Goal: Task Accomplishment & Management: Use online tool/utility

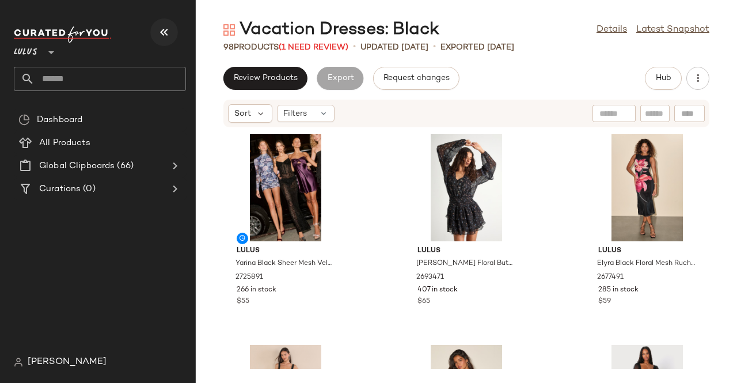
click at [166, 31] on icon "button" at bounding box center [164, 32] width 14 height 14
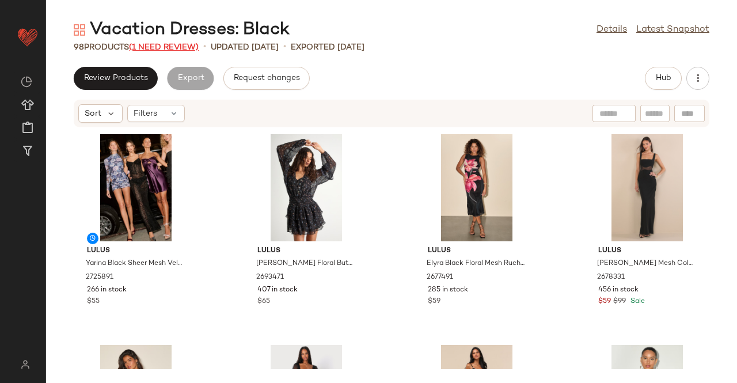
click at [170, 45] on span "(1 Need Review)" at bounding box center [164, 47] width 70 height 9
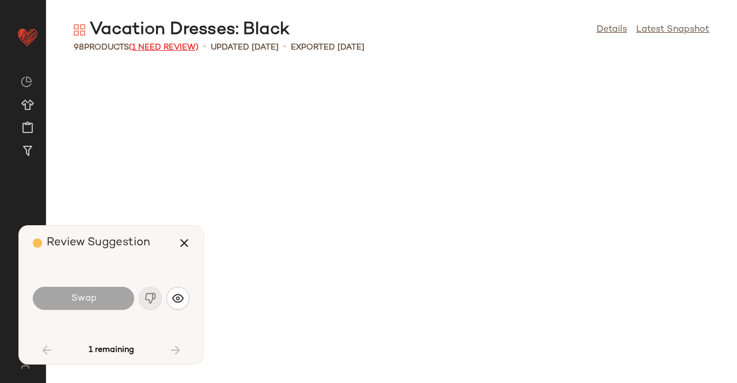
scroll to position [3581, 0]
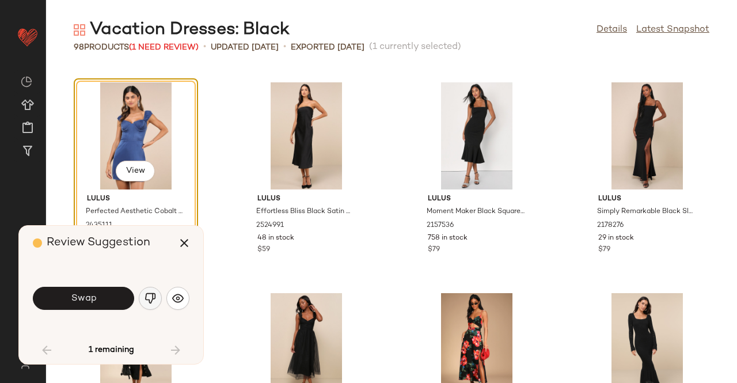
click at [154, 292] on img "button" at bounding box center [150, 298] width 12 height 12
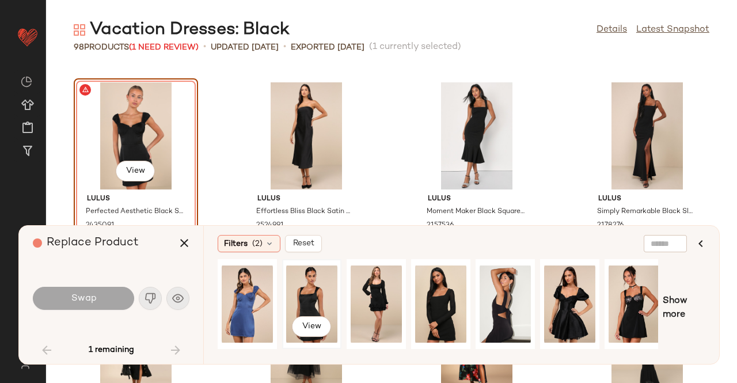
click at [328, 286] on div "View" at bounding box center [311, 304] width 51 height 82
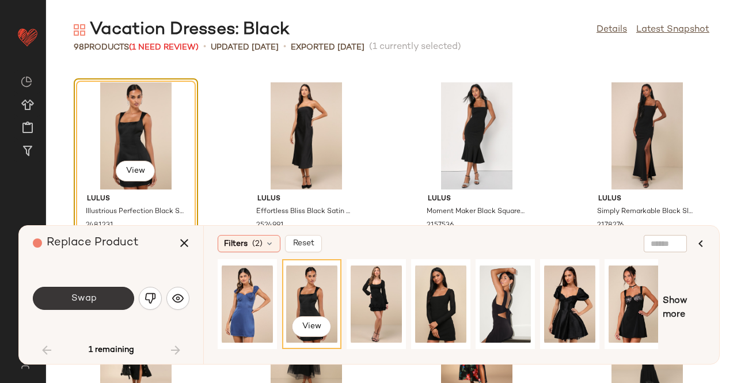
click at [78, 294] on span "Swap" at bounding box center [83, 298] width 26 height 11
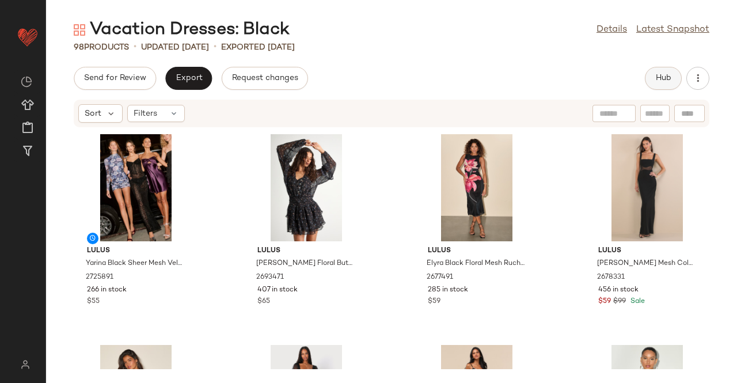
click at [662, 77] on span "Hub" at bounding box center [663, 78] width 16 height 9
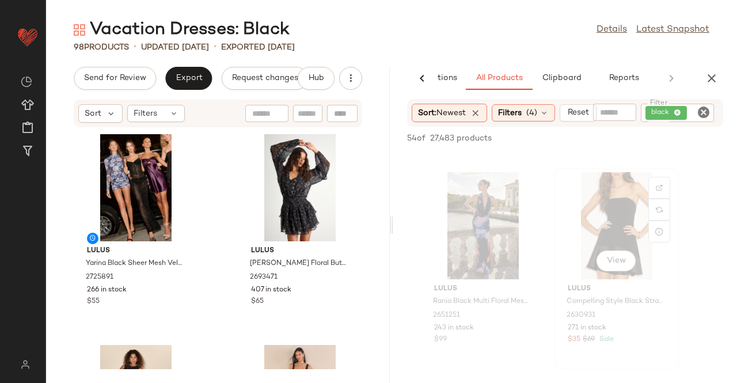
scroll to position [1439, 0]
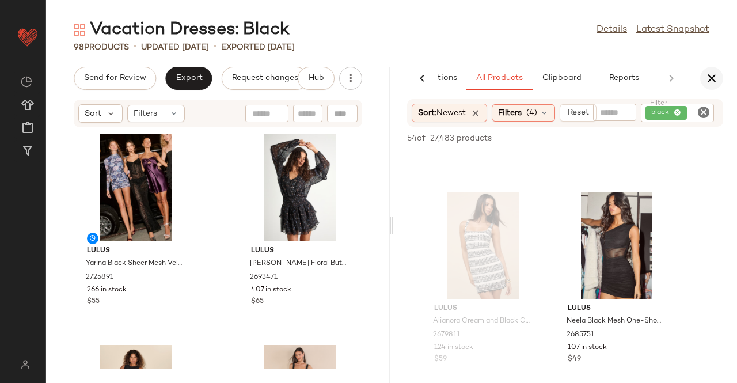
click at [710, 70] on button "button" at bounding box center [711, 78] width 23 height 23
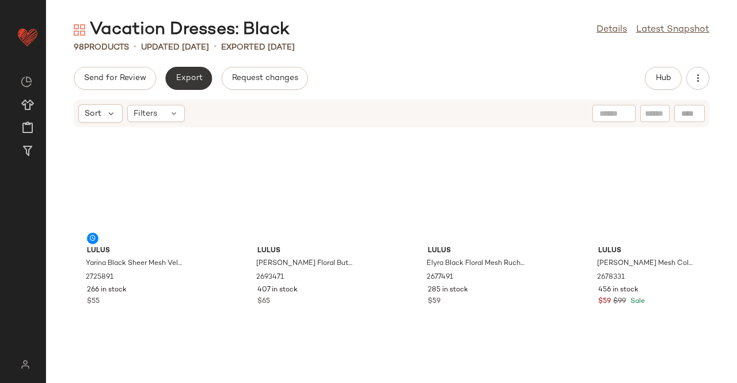
click at [194, 75] on span "Export" at bounding box center [188, 78] width 27 height 9
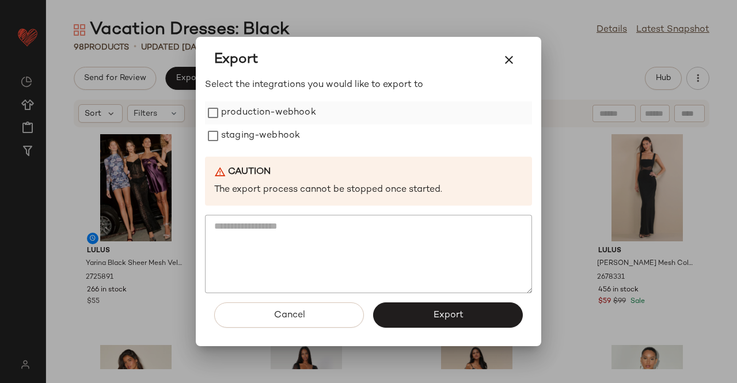
drag, startPoint x: 267, startPoint y: 134, endPoint x: 267, endPoint y: 117, distance: 17.3
click at [267, 134] on label "staging-webhook" at bounding box center [260, 135] width 79 height 23
click at [267, 112] on label "production-webhook" at bounding box center [268, 112] width 95 height 23
drag, startPoint x: 431, startPoint y: 309, endPoint x: 451, endPoint y: 295, distance: 25.2
click at [431, 309] on button "Export" at bounding box center [448, 314] width 150 height 25
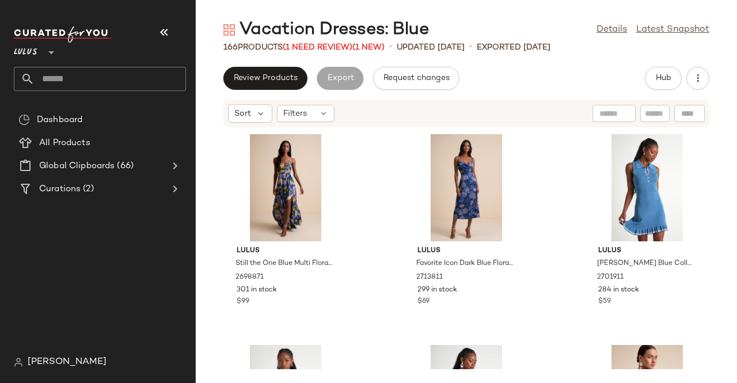
click at [170, 39] on button "button" at bounding box center [164, 32] width 28 height 28
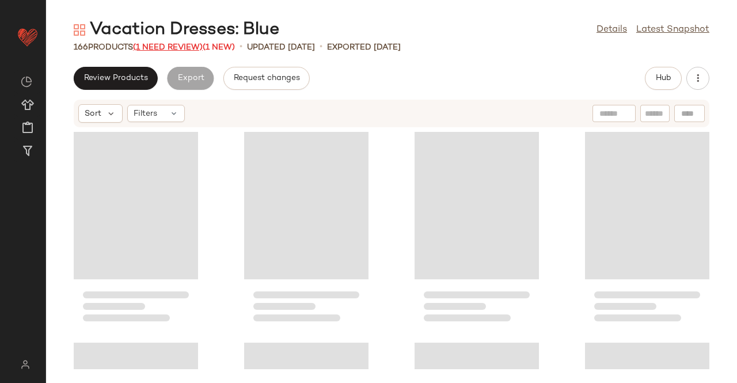
click at [140, 48] on div "166 Products (1 Need Review) (1 New)" at bounding box center [154, 47] width 161 height 12
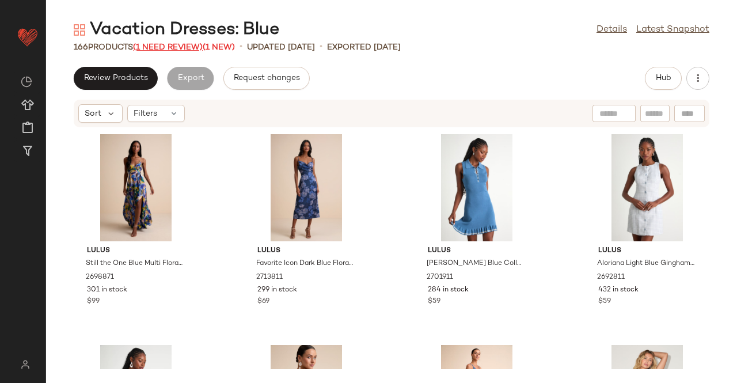
click at [159, 48] on span "(1 Need Review)" at bounding box center [168, 47] width 70 height 9
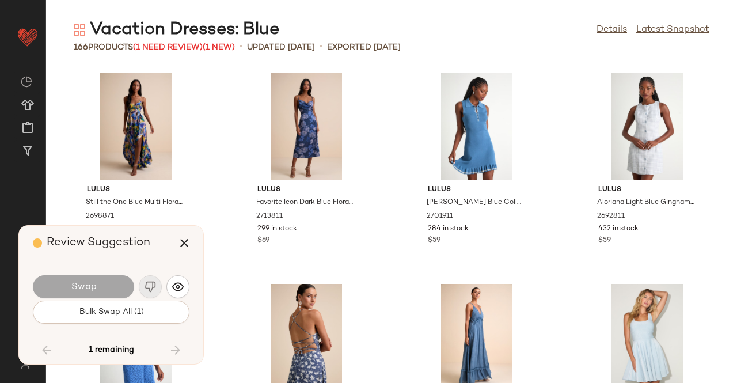
scroll to position [7795, 0]
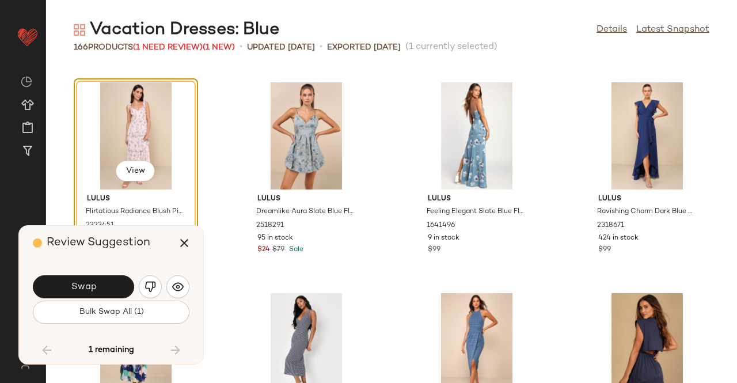
click at [143, 293] on button "button" at bounding box center [150, 286] width 23 height 23
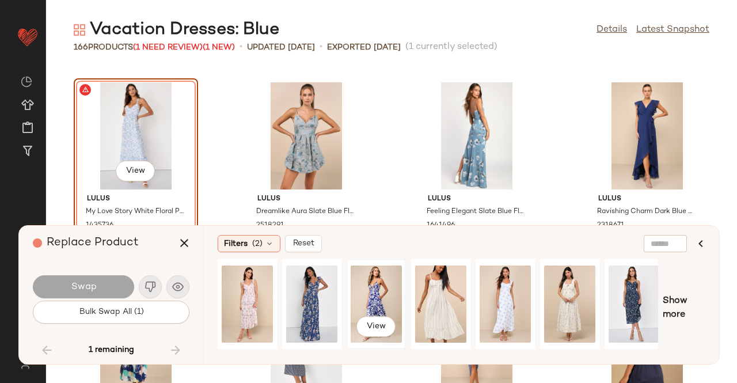
click at [366, 294] on div "View" at bounding box center [376, 304] width 51 height 82
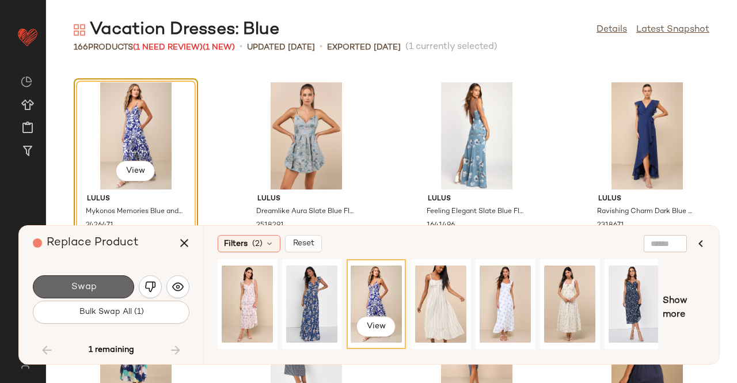
click at [102, 290] on button "Swap" at bounding box center [83, 286] width 101 height 23
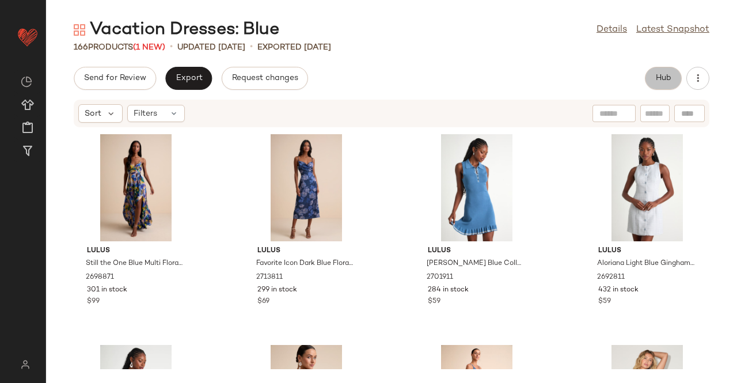
click at [667, 82] on span "Hub" at bounding box center [663, 78] width 16 height 9
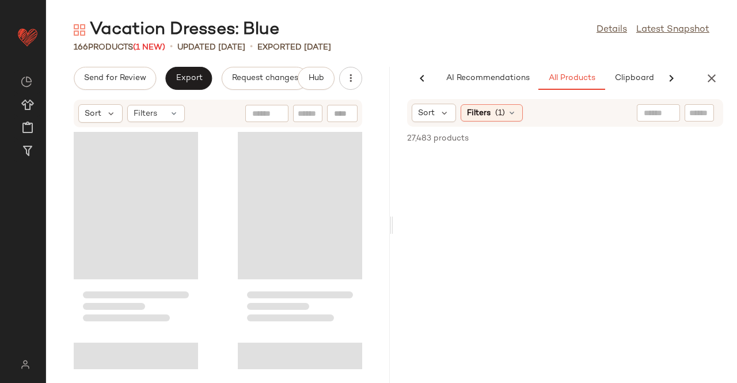
scroll to position [0, 73]
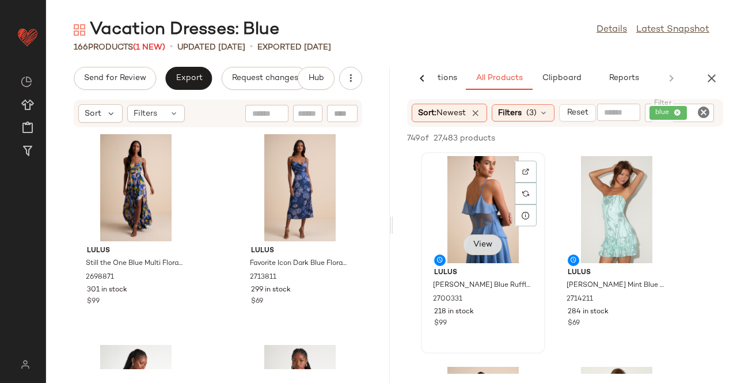
click at [494, 246] on button "View" at bounding box center [482, 244] width 39 height 21
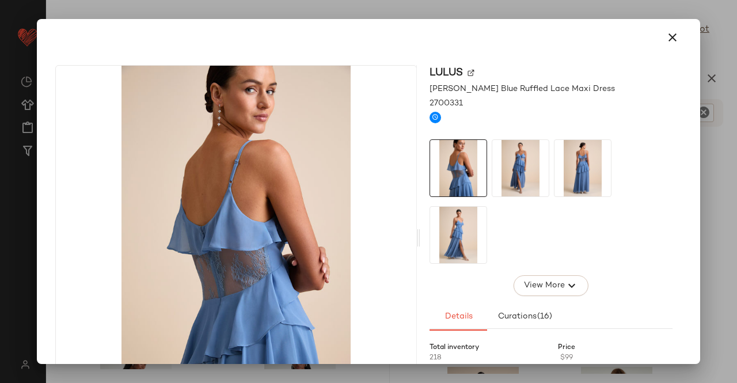
click at [505, 160] on img at bounding box center [520, 168] width 56 height 56
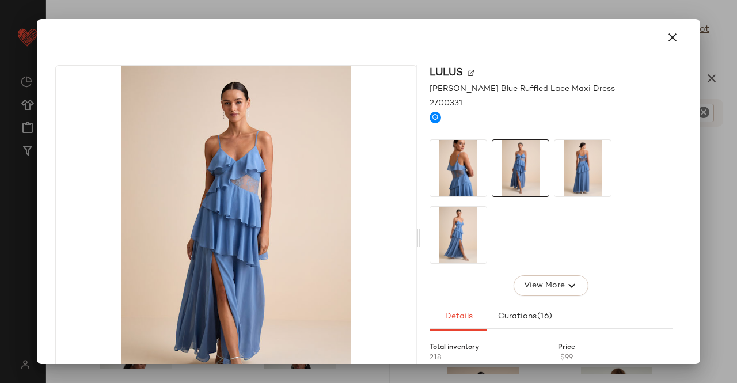
click at [567, 173] on img at bounding box center [582, 168] width 56 height 56
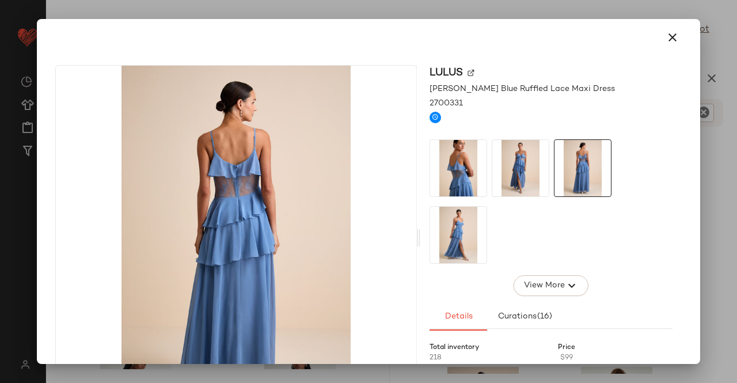
drag, startPoint x: 475, startPoint y: 229, endPoint x: 515, endPoint y: 230, distance: 39.1
click at [476, 229] on img at bounding box center [458, 235] width 56 height 56
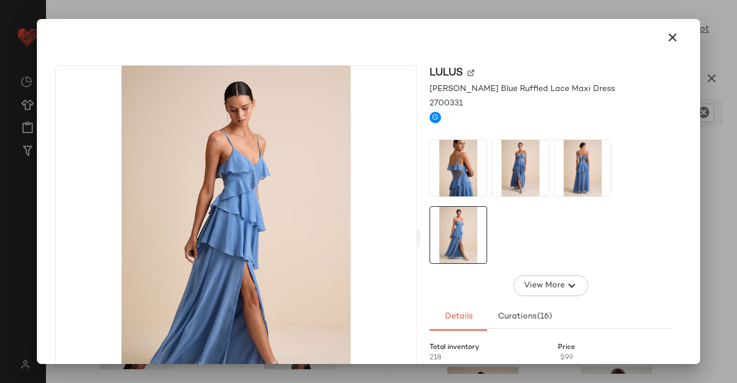
drag, startPoint x: 729, startPoint y: 202, endPoint x: 714, endPoint y: 204, distance: 15.1
click at [729, 202] on div at bounding box center [368, 191] width 737 height 383
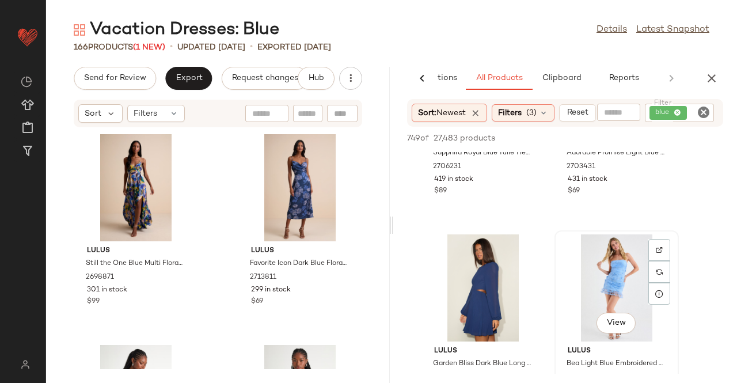
scroll to position [1094, 0]
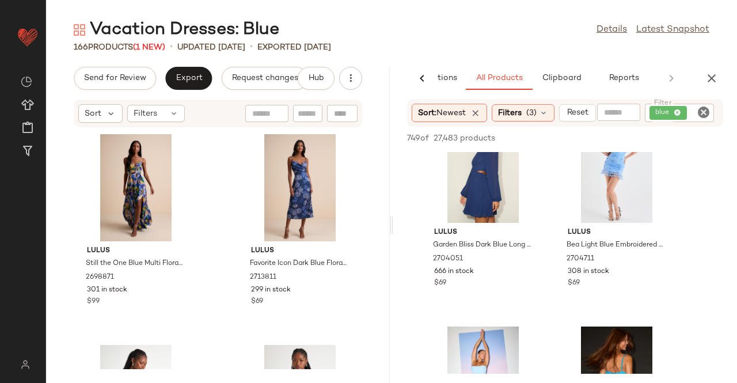
click at [713, 82] on icon "button" at bounding box center [712, 78] width 14 height 14
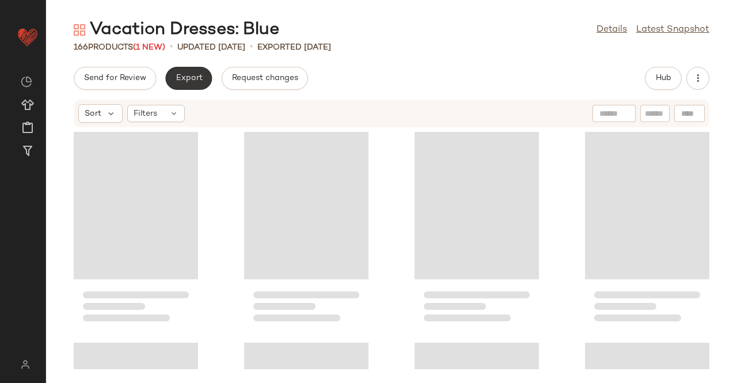
click at [184, 73] on button "Export" at bounding box center [188, 78] width 47 height 23
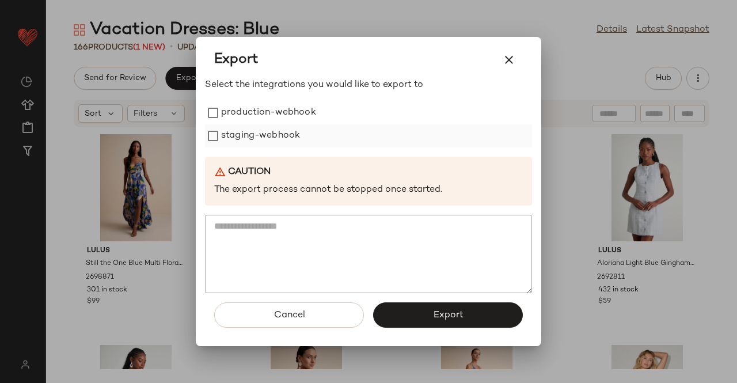
drag, startPoint x: 268, startPoint y: 113, endPoint x: 261, endPoint y: 132, distance: 20.2
click at [268, 114] on label "production-webhook" at bounding box center [268, 112] width 95 height 23
click at [258, 135] on label "staging-webhook" at bounding box center [260, 135] width 79 height 23
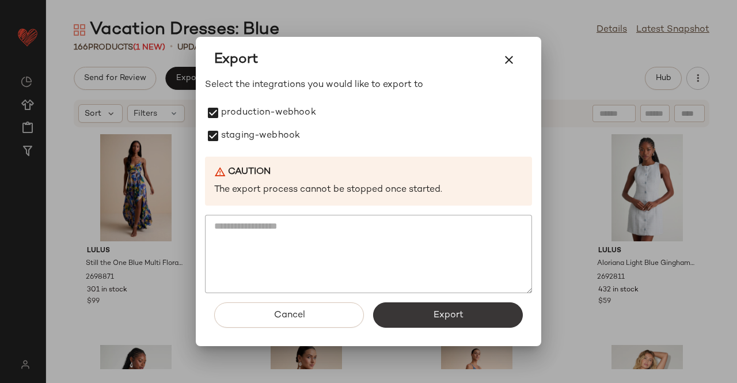
click at [437, 313] on span "Export" at bounding box center [447, 315] width 31 height 11
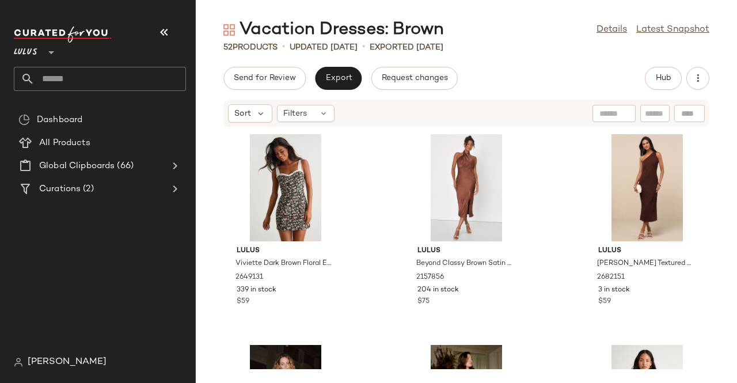
click at [173, 33] on button "button" at bounding box center [164, 32] width 28 height 28
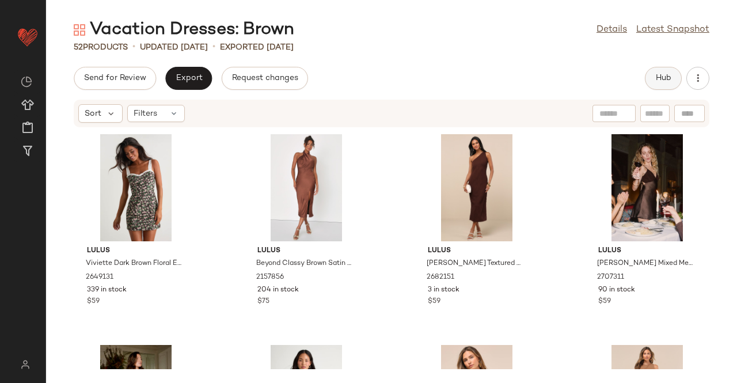
click at [672, 87] on button "Hub" at bounding box center [663, 78] width 37 height 23
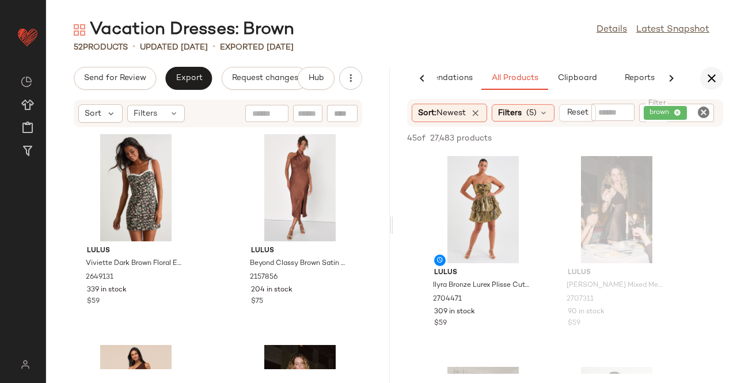
click at [711, 78] on icon "button" at bounding box center [712, 78] width 14 height 14
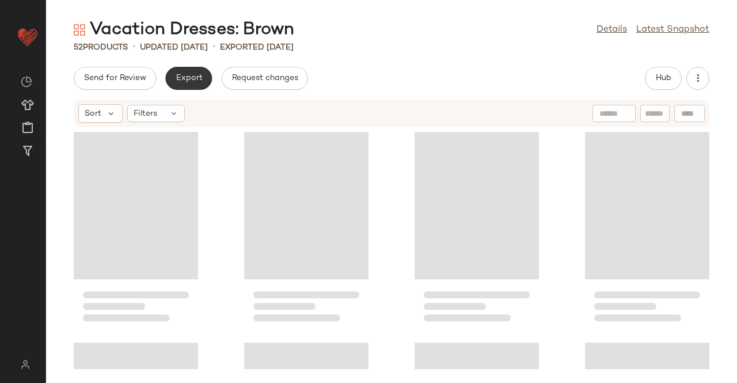
click at [195, 83] on button "Export" at bounding box center [188, 78] width 47 height 23
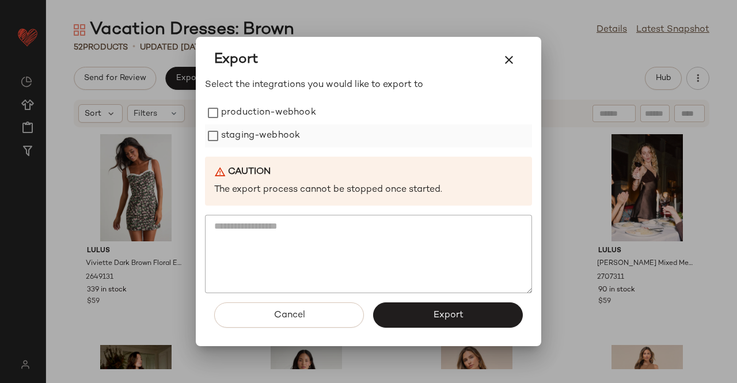
drag, startPoint x: 281, startPoint y: 113, endPoint x: 273, endPoint y: 136, distance: 24.4
click at [280, 116] on label "production-webhook" at bounding box center [268, 112] width 95 height 23
click at [273, 138] on label "staging-webhook" at bounding box center [260, 135] width 79 height 23
click at [515, 59] on icon "button" at bounding box center [509, 60] width 14 height 14
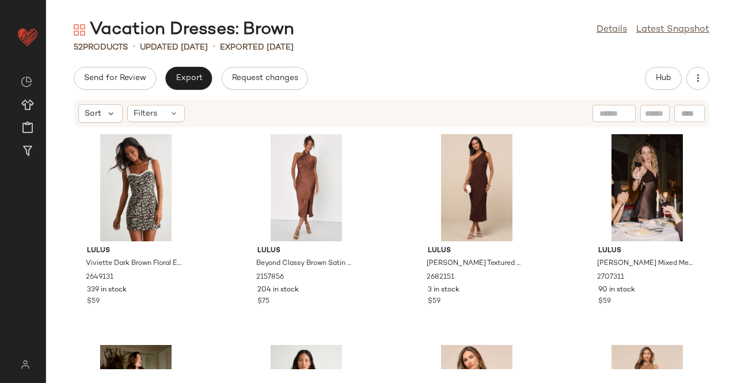
click at [637, 79] on div "Send for Review Export Request changes Hub" at bounding box center [391, 78] width 635 height 23
click at [642, 75] on div "Send for Review Export Request changes Hub" at bounding box center [391, 78] width 635 height 23
click at [663, 77] on span "Hub" at bounding box center [663, 78] width 16 height 9
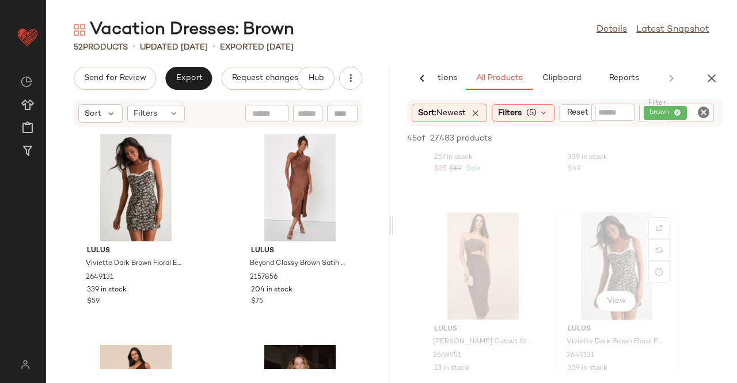
scroll to position [1784, 0]
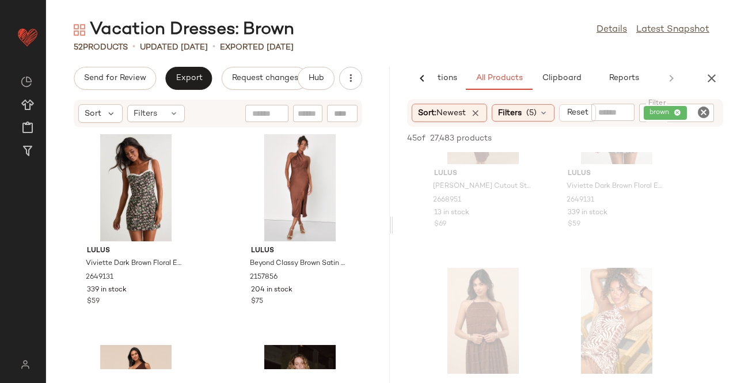
click at [723, 83] on div "AI Recommendations All Products Clipboard Reports" at bounding box center [565, 78] width 344 height 23
click at [715, 82] on icon "button" at bounding box center [712, 78] width 14 height 14
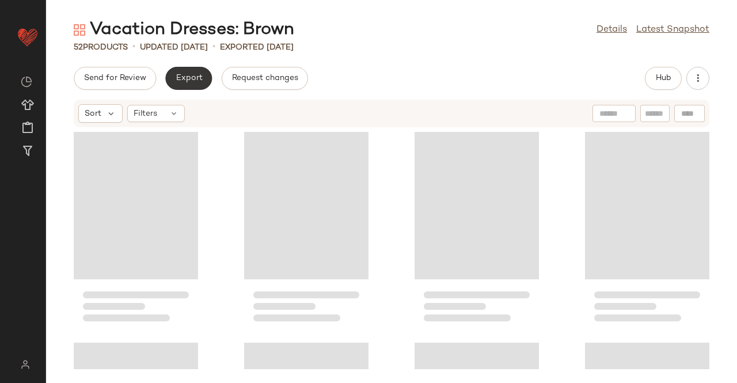
click at [172, 83] on button "Export" at bounding box center [188, 78] width 47 height 23
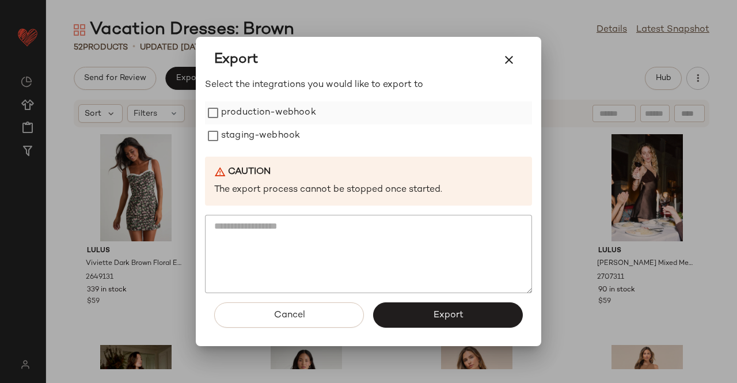
drag, startPoint x: 266, startPoint y: 111, endPoint x: 252, endPoint y: 131, distance: 24.3
click at [266, 112] on label "production-webhook" at bounding box center [268, 112] width 95 height 23
drag, startPoint x: 252, startPoint y: 131, endPoint x: 360, endPoint y: 233, distance: 149.0
click at [253, 136] on label "staging-webhook" at bounding box center [260, 135] width 79 height 23
click at [434, 309] on button "Export" at bounding box center [448, 314] width 150 height 25
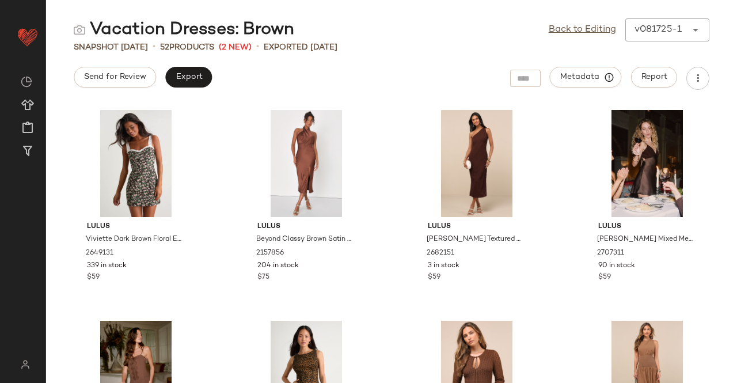
drag, startPoint x: 540, startPoint y: 1, endPoint x: 615, endPoint y: 49, distance: 88.3
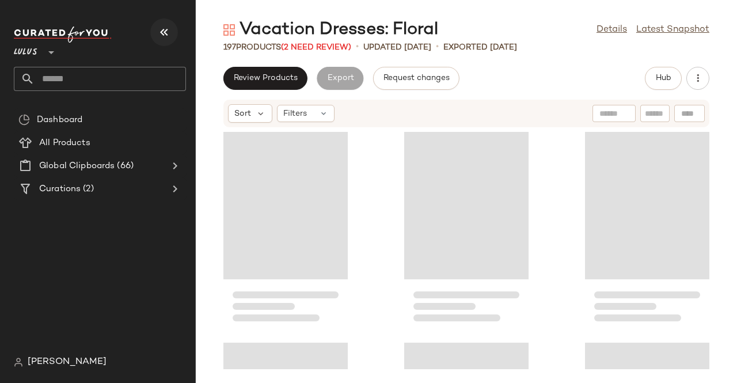
click at [159, 29] on icon "button" at bounding box center [164, 32] width 14 height 14
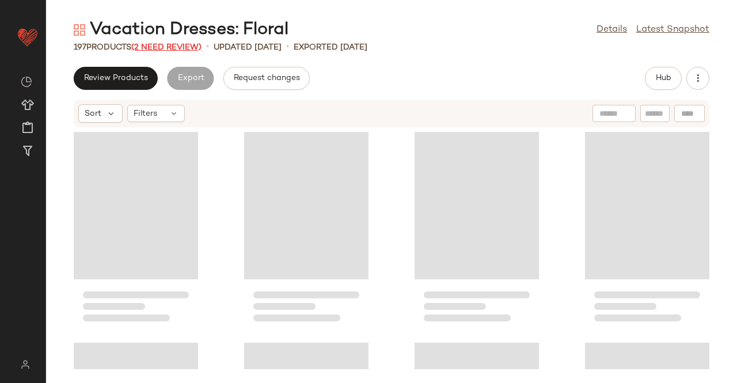
click at [182, 48] on span "(2 Need Review)" at bounding box center [166, 47] width 70 height 9
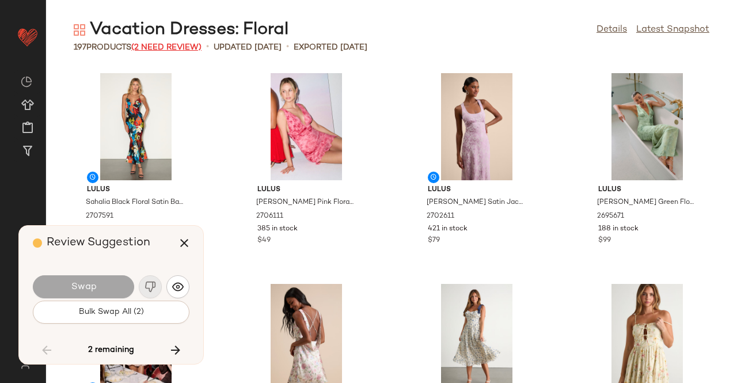
scroll to position [8006, 0]
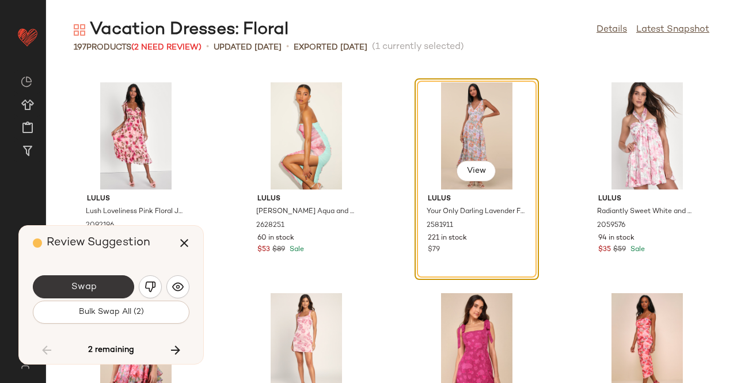
click at [97, 285] on button "Swap" at bounding box center [83, 286] width 101 height 23
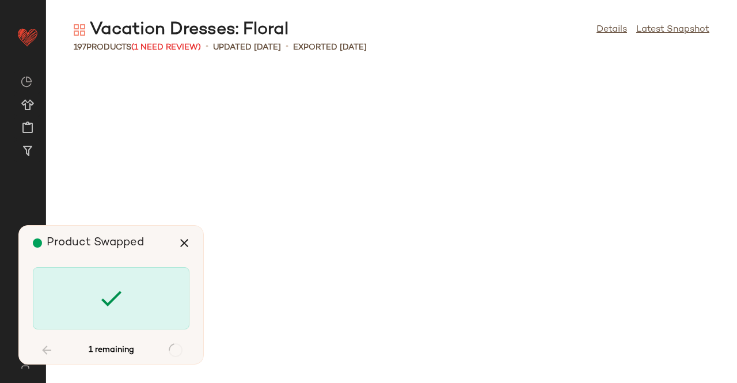
scroll to position [9691, 0]
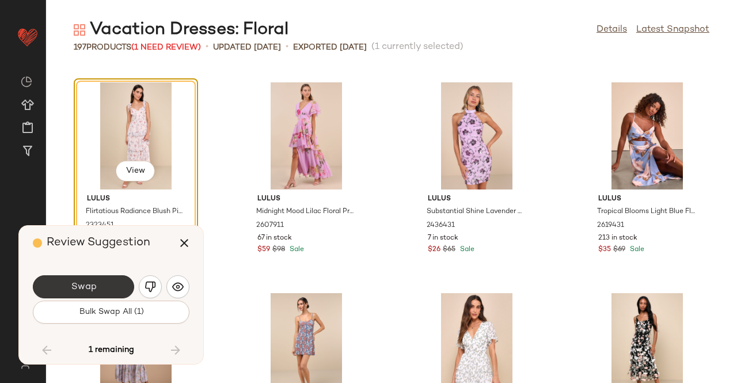
click at [89, 288] on span "Swap" at bounding box center [83, 286] width 26 height 11
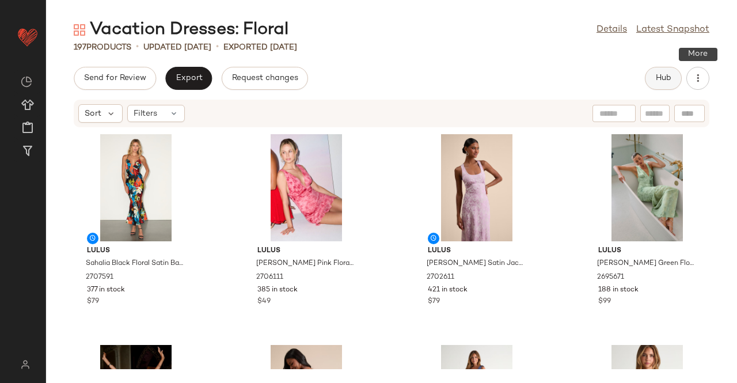
click at [664, 78] on span "Hub" at bounding box center [663, 78] width 16 height 9
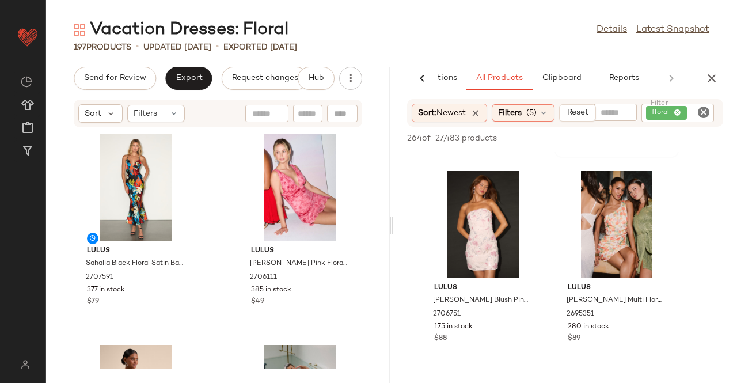
scroll to position [288, 0]
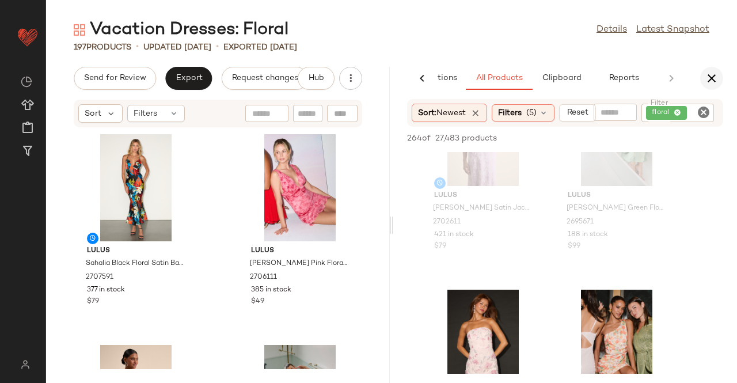
drag, startPoint x: 699, startPoint y: 75, endPoint x: 705, endPoint y: 74, distance: 6.4
click at [705, 74] on div "AI Recommendations All Products Clipboard Reports" at bounding box center [565, 78] width 344 height 23
drag, startPoint x: 705, startPoint y: 74, endPoint x: 602, endPoint y: 79, distance: 103.1
click at [703, 74] on button "button" at bounding box center [711, 78] width 23 height 23
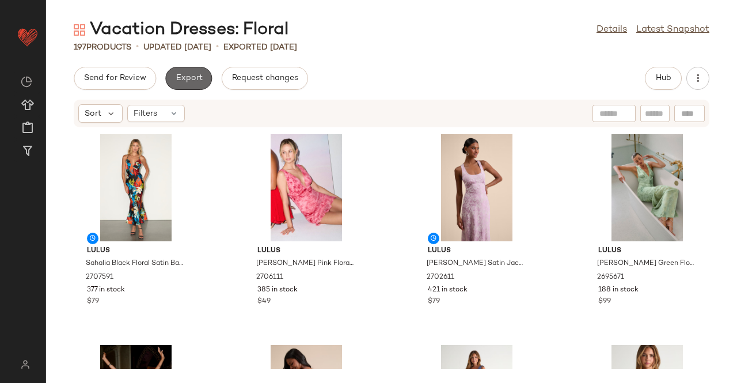
click at [174, 75] on button "Export" at bounding box center [188, 78] width 47 height 23
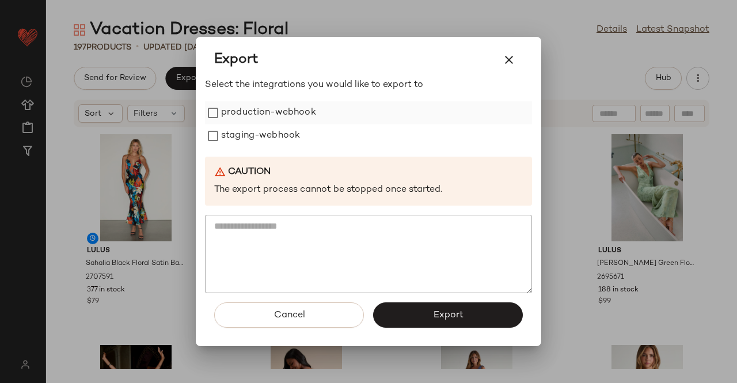
click at [262, 116] on label "production-webhook" at bounding box center [268, 112] width 95 height 23
click at [252, 139] on label "staging-webhook" at bounding box center [260, 135] width 79 height 23
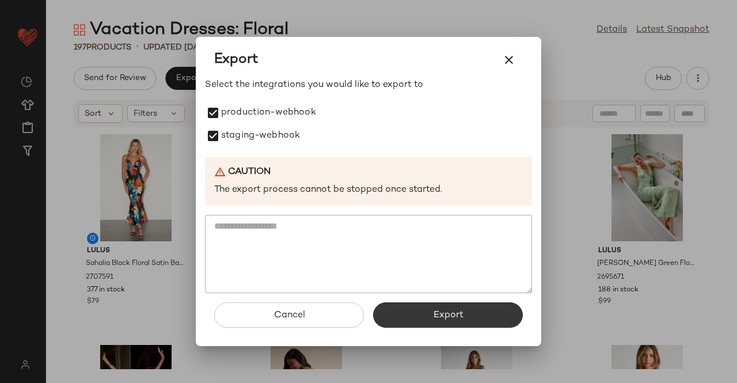
click at [439, 310] on span "Export" at bounding box center [447, 315] width 31 height 11
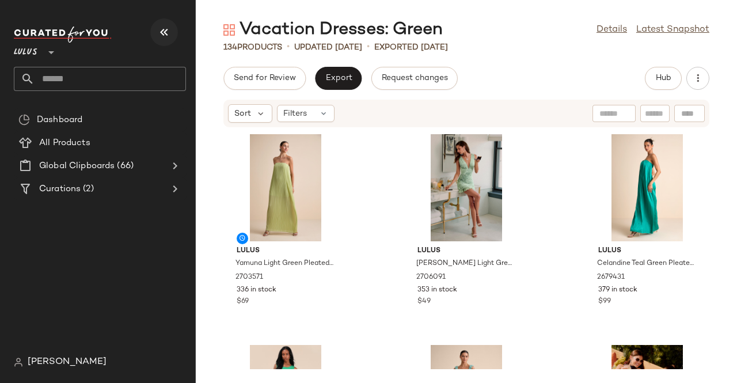
click at [177, 29] on button "button" at bounding box center [164, 32] width 28 height 28
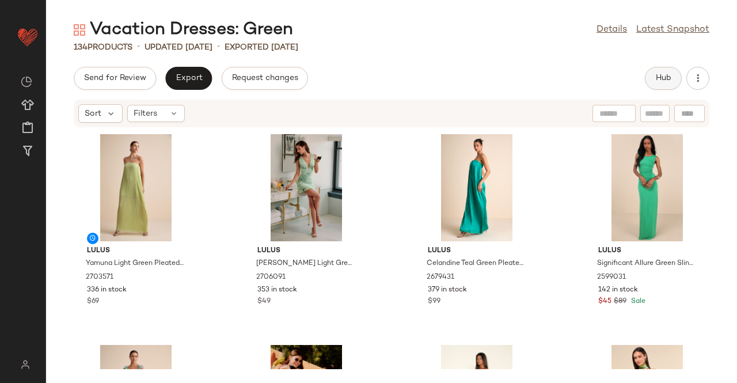
click at [669, 74] on span "Hub" at bounding box center [663, 78] width 16 height 9
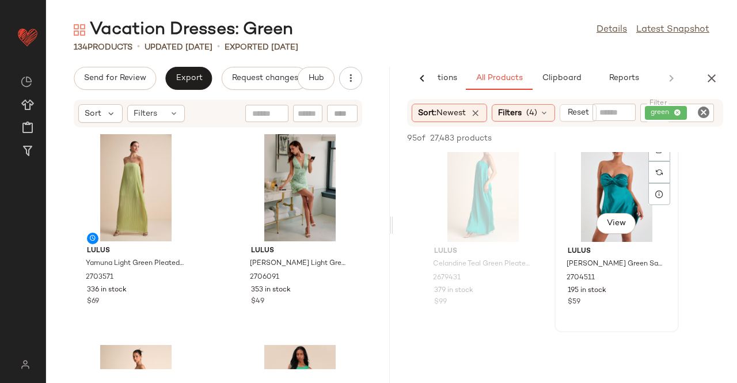
scroll to position [518, 0]
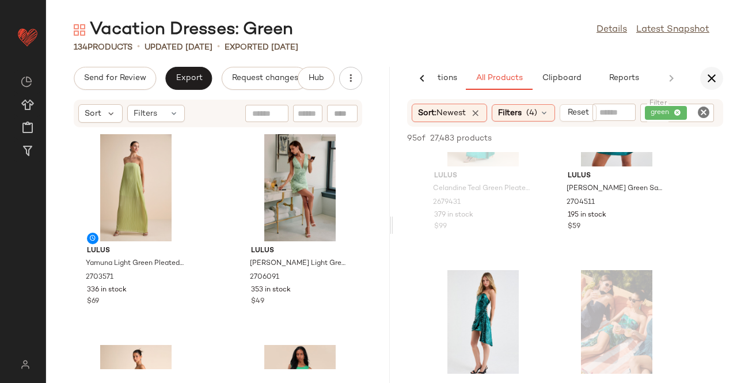
click at [708, 71] on icon "button" at bounding box center [712, 78] width 14 height 14
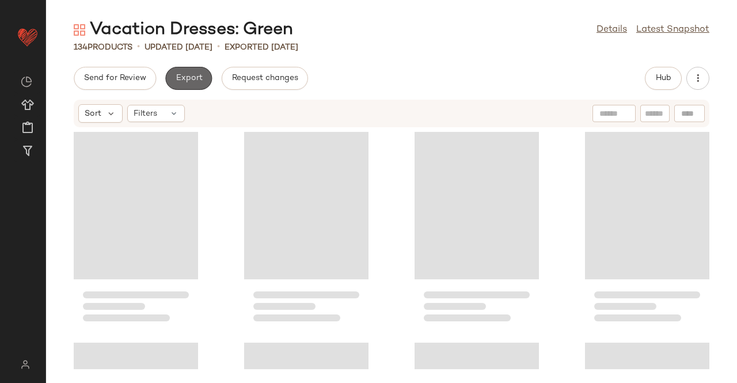
click at [195, 83] on button "Export" at bounding box center [188, 78] width 47 height 23
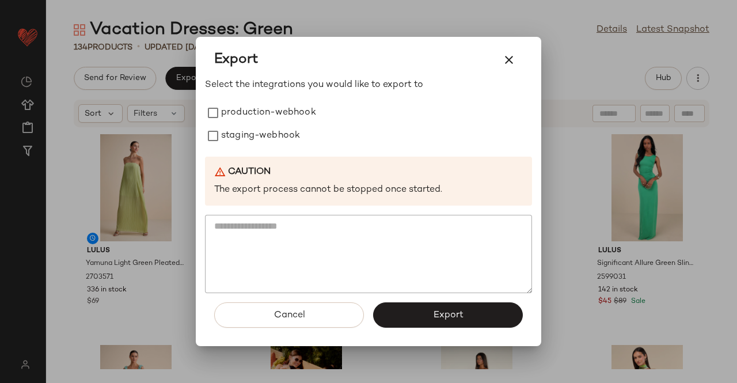
drag, startPoint x: 329, startPoint y: 126, endPoint x: 205, endPoint y: 86, distance: 129.6
click at [317, 126] on div "staging-webhook" at bounding box center [368, 135] width 327 height 23
drag, startPoint x: 224, startPoint y: 116, endPoint x: 234, endPoint y: 146, distance: 32.0
click at [224, 116] on label "production-webhook" at bounding box center [268, 112] width 95 height 23
click at [235, 146] on label "staging-webhook" at bounding box center [260, 135] width 79 height 23
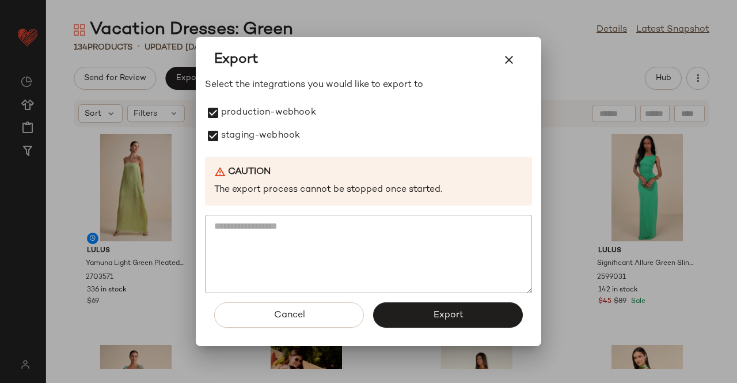
drag, startPoint x: 421, startPoint y: 314, endPoint x: 422, endPoint y: 281, distance: 32.2
click at [422, 314] on button "Export" at bounding box center [448, 314] width 150 height 25
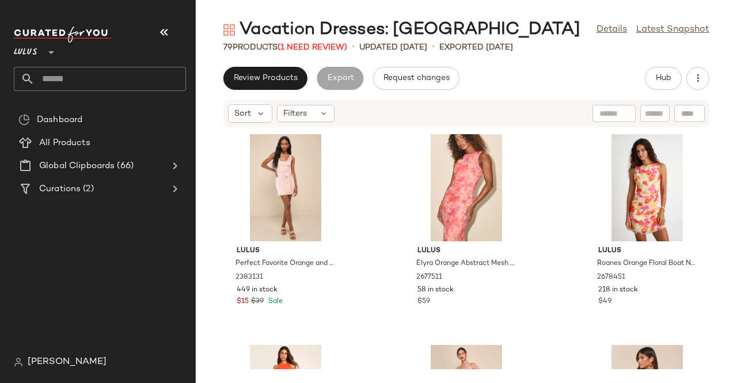
click at [172, 22] on button "button" at bounding box center [164, 32] width 28 height 28
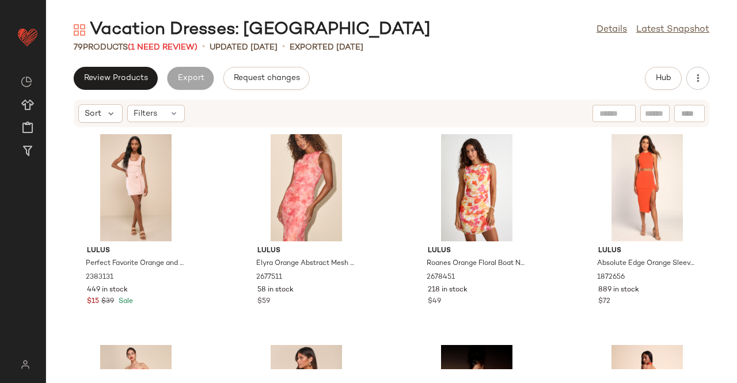
click at [158, 52] on div "79 Products (1 Need Review)" at bounding box center [136, 47] width 124 height 12
click at [161, 50] on span "(1 Need Review)" at bounding box center [163, 47] width 70 height 9
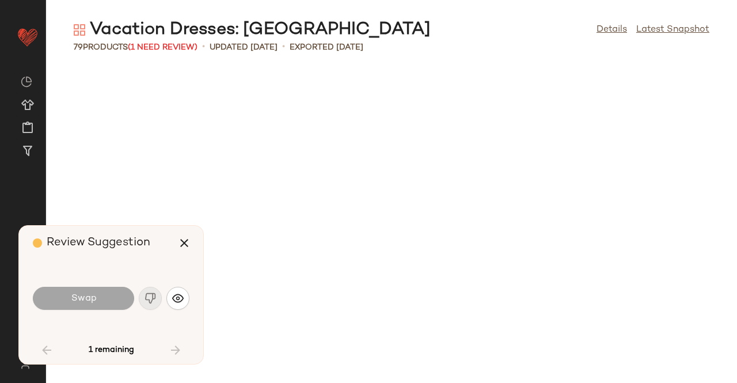
scroll to position [1896, 0]
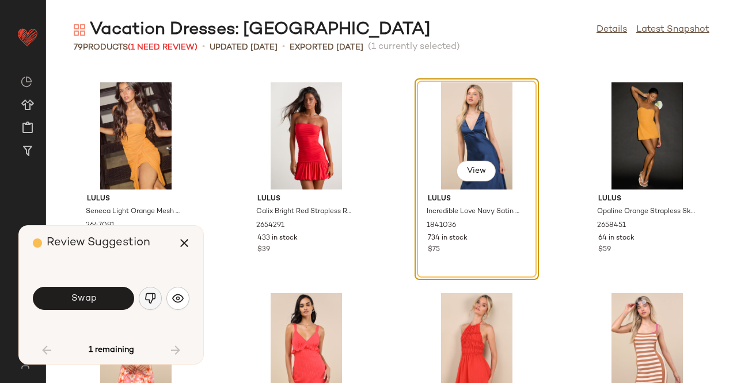
click at [149, 296] on img "button" at bounding box center [150, 298] width 12 height 12
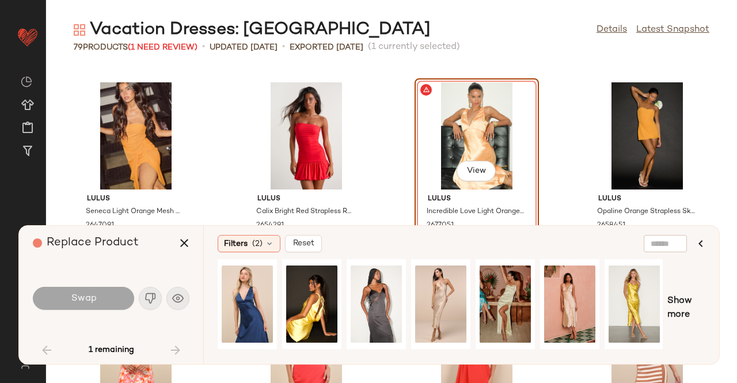
drag, startPoint x: 236, startPoint y: 234, endPoint x: 243, endPoint y: 242, distance: 11.1
click at [237, 234] on div "Filters (2) Reset Show more" at bounding box center [461, 295] width 516 height 138
click at [243, 242] on span "Filters" at bounding box center [236, 244] width 24 height 12
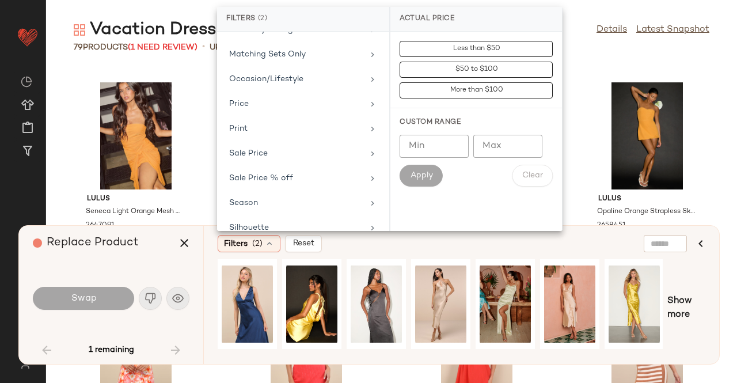
scroll to position [342, 0]
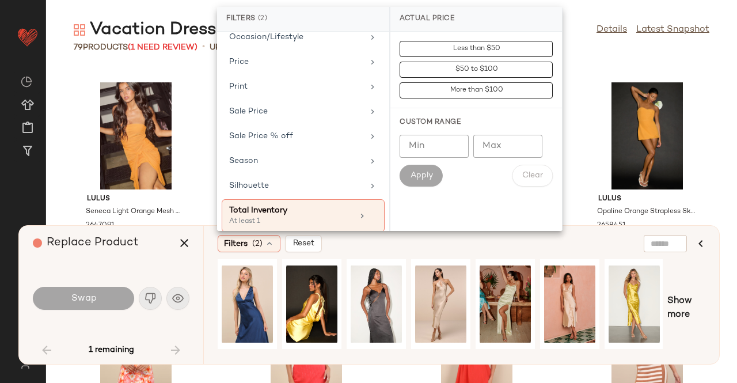
click at [706, 268] on div "Filters (2) Reset Show more" at bounding box center [461, 295] width 516 height 138
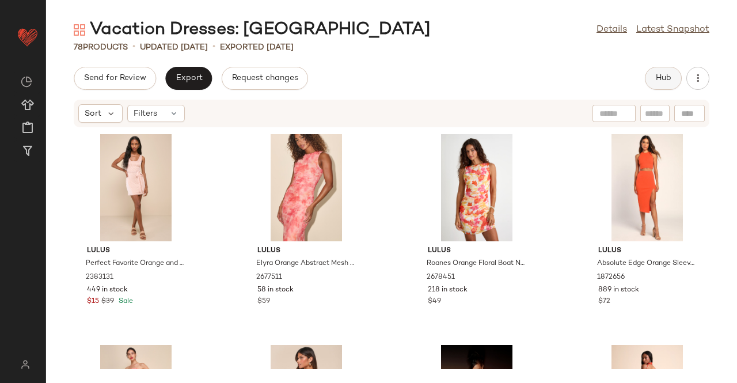
click at [662, 77] on span "Hub" at bounding box center [663, 78] width 16 height 9
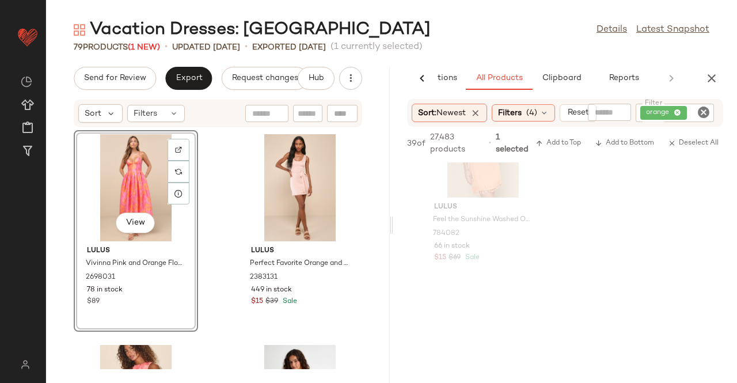
scroll to position [4029, 0]
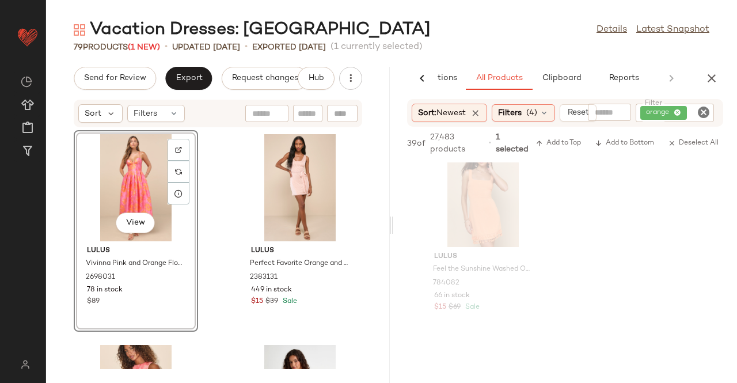
click at [707, 77] on icon "button" at bounding box center [712, 78] width 14 height 14
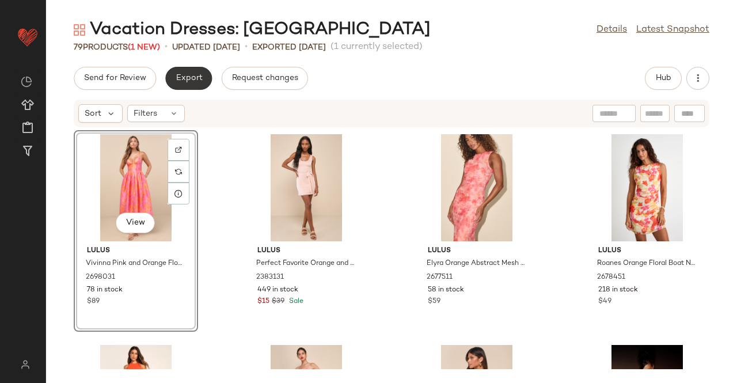
click at [185, 84] on button "Export" at bounding box center [188, 78] width 47 height 23
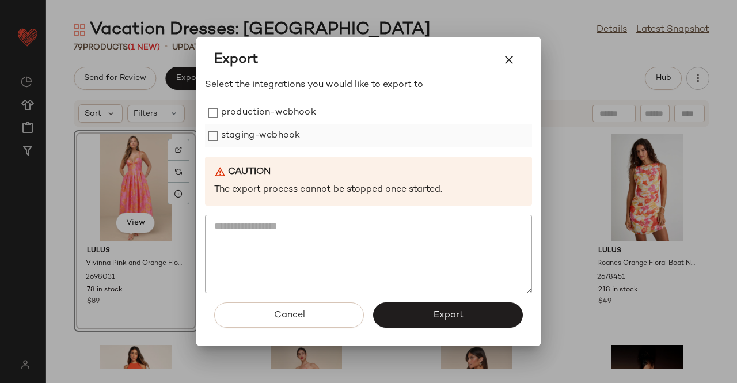
click at [271, 131] on label "staging-webhook" at bounding box center [260, 135] width 79 height 23
click at [261, 113] on label "production-webhook" at bounding box center [268, 112] width 95 height 23
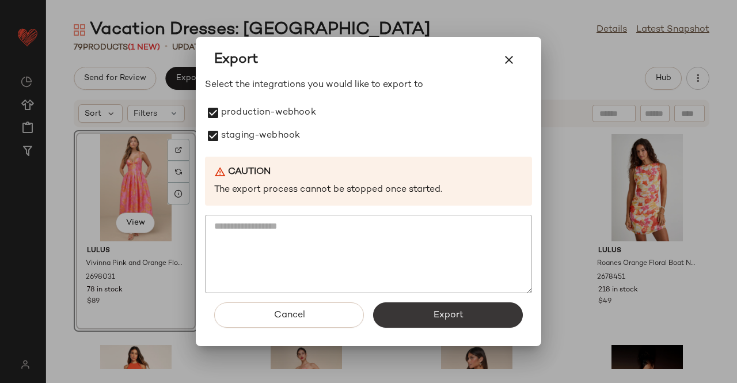
click at [439, 320] on span "Export" at bounding box center [447, 315] width 31 height 11
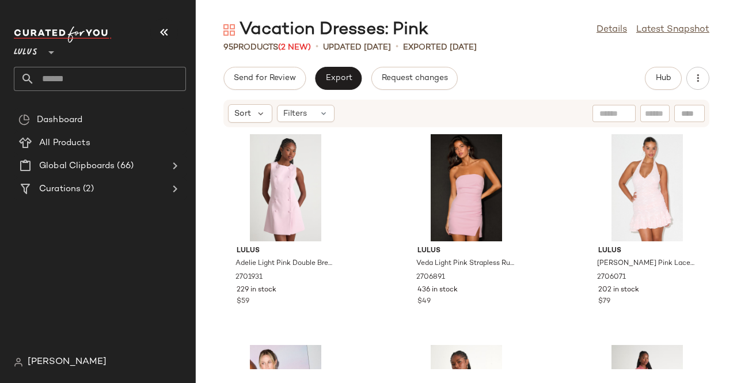
drag, startPoint x: 0, startPoint y: 0, endPoint x: 153, endPoint y: 32, distance: 156.4
click at [153, 32] on button "button" at bounding box center [164, 32] width 28 height 28
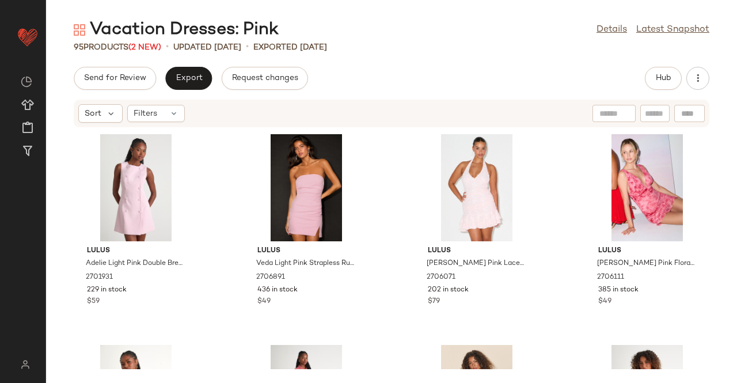
click at [151, 44] on span "(2 New)" at bounding box center [144, 47] width 33 height 9
click at [673, 84] on button "Hub" at bounding box center [663, 78] width 37 height 23
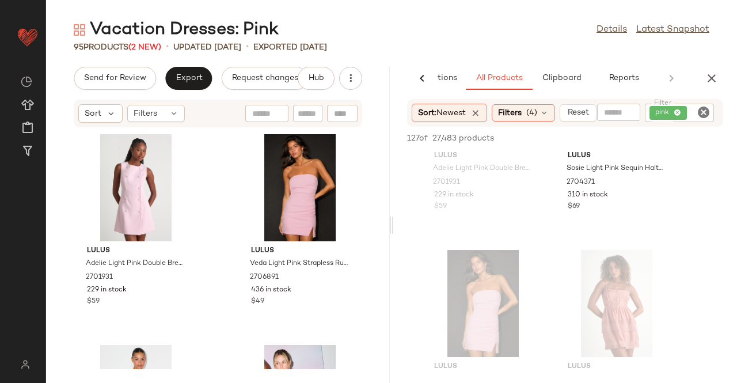
scroll to position [748, 0]
click at [703, 75] on button "button" at bounding box center [711, 78] width 23 height 23
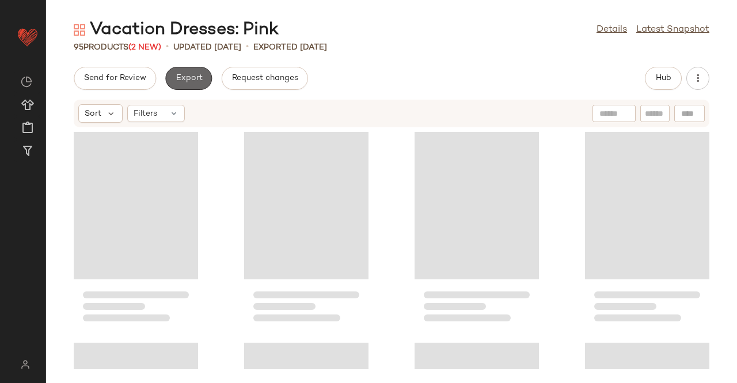
click at [178, 83] on button "Export" at bounding box center [188, 78] width 47 height 23
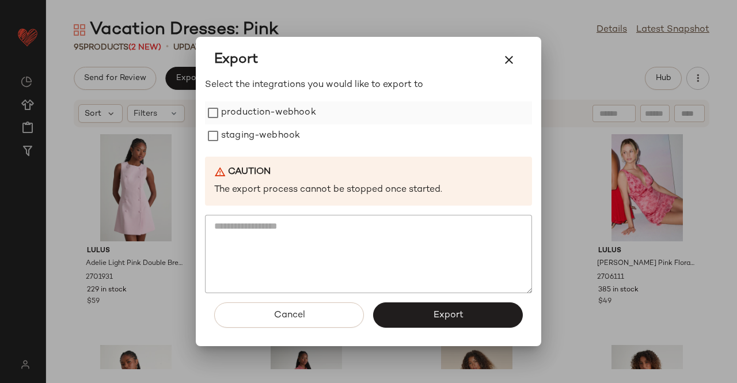
drag, startPoint x: 279, startPoint y: 117, endPoint x: 267, endPoint y: 126, distance: 14.7
click at [279, 117] on label "production-webhook" at bounding box center [268, 112] width 95 height 23
click at [267, 126] on label "staging-webhook" at bounding box center [260, 135] width 79 height 23
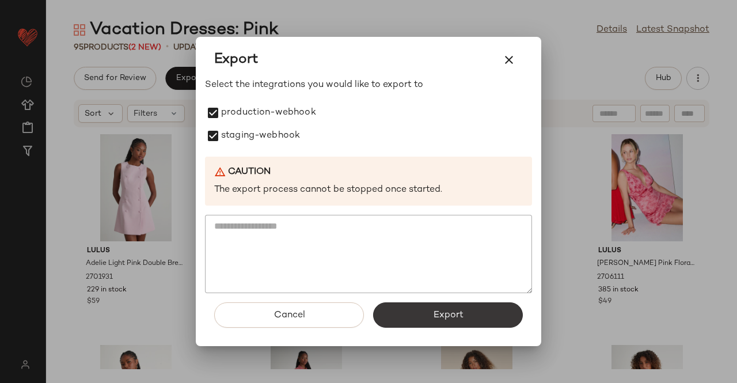
click at [442, 310] on span "Export" at bounding box center [447, 315] width 31 height 11
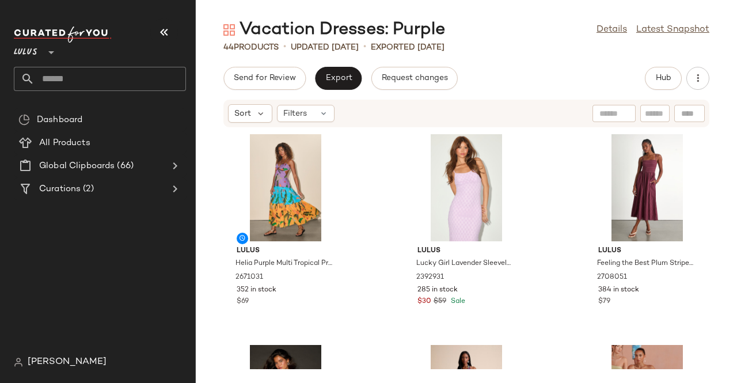
click at [157, 36] on button "button" at bounding box center [164, 32] width 28 height 28
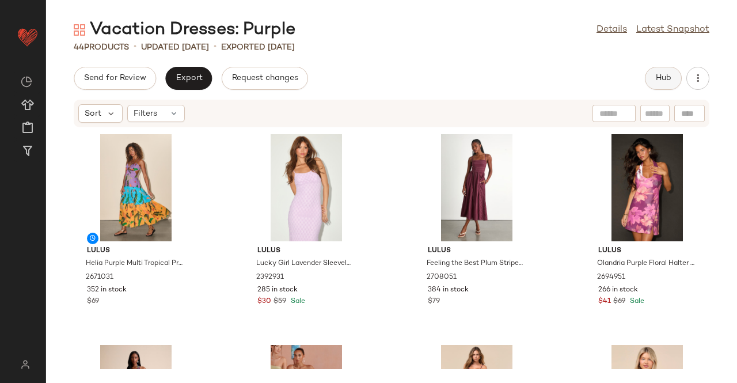
click at [660, 79] on span "Hub" at bounding box center [663, 78] width 16 height 9
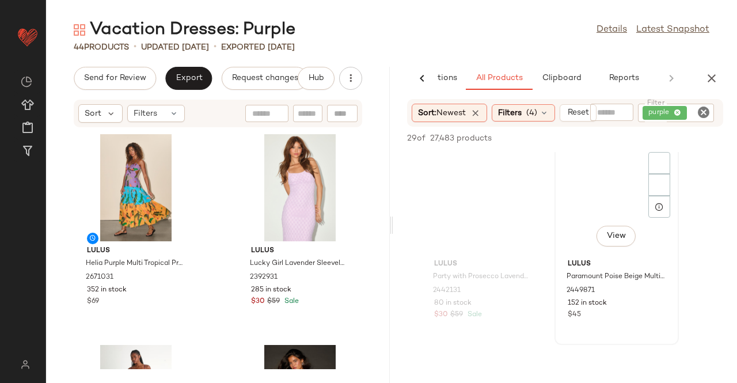
scroll to position [1497, 0]
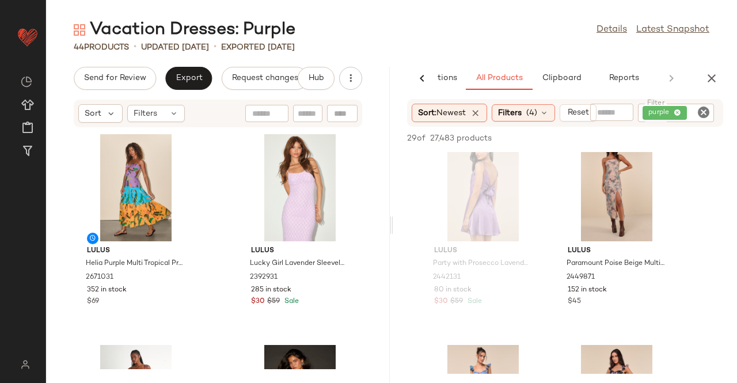
click at [707, 79] on icon "button" at bounding box center [712, 78] width 14 height 14
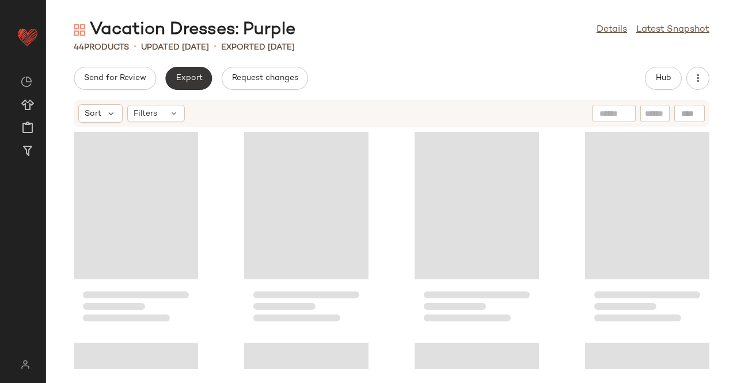
click at [173, 89] on button "Export" at bounding box center [188, 78] width 47 height 23
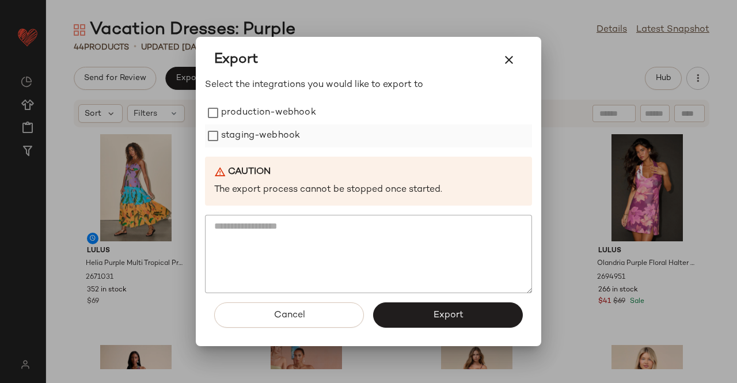
click at [307, 125] on div "staging-webhook" at bounding box center [368, 135] width 327 height 23
click at [261, 108] on label "production-webhook" at bounding box center [268, 112] width 95 height 23
click at [253, 135] on label "staging-webhook" at bounding box center [260, 135] width 79 height 23
click at [421, 300] on div "Cancel Export" at bounding box center [368, 319] width 327 height 53
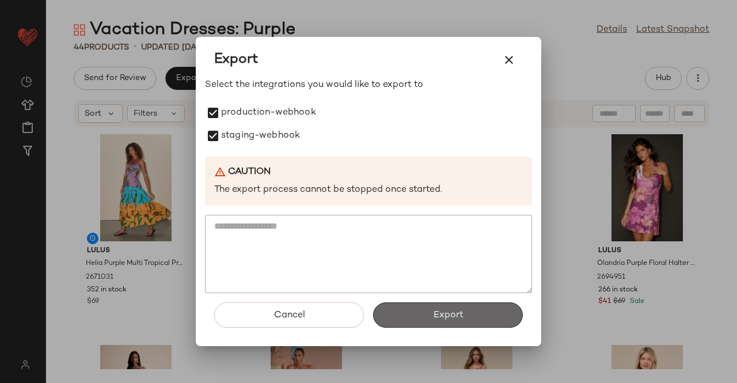
click at [429, 319] on button "Export" at bounding box center [448, 314] width 150 height 25
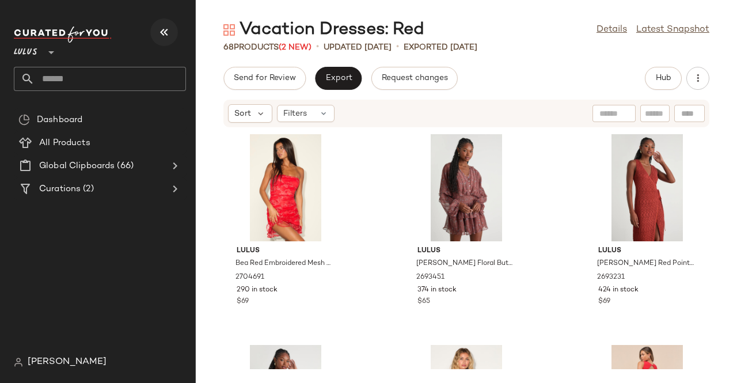
click at [175, 33] on button "button" at bounding box center [164, 32] width 28 height 28
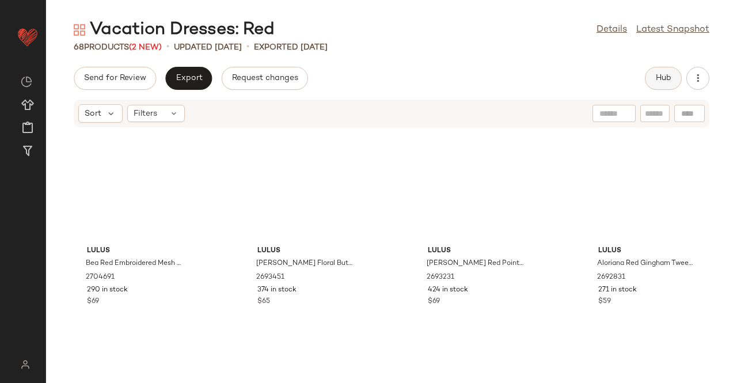
click at [663, 81] on span "Hub" at bounding box center [663, 78] width 16 height 9
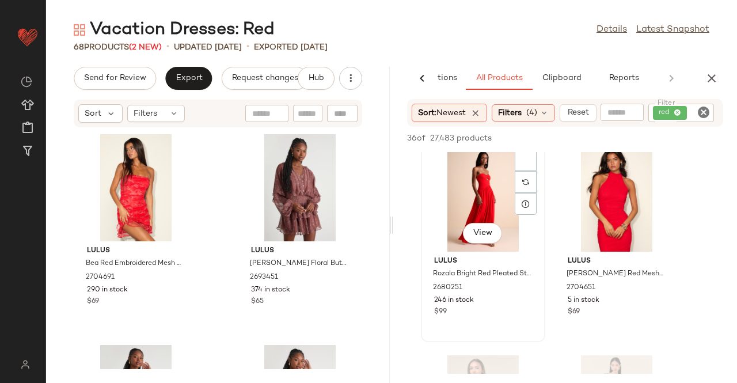
scroll to position [633, 0]
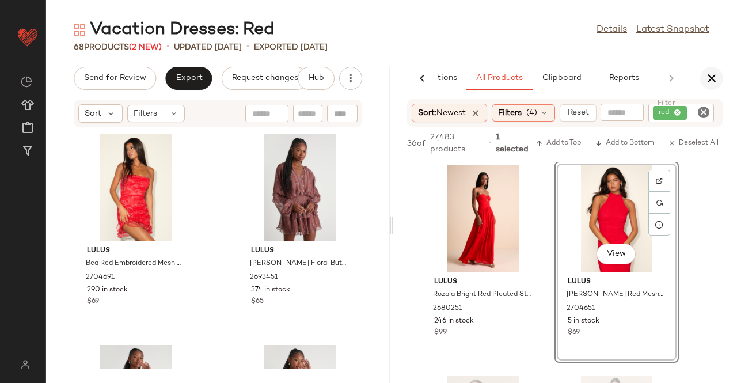
click at [713, 78] on icon "button" at bounding box center [712, 78] width 14 height 14
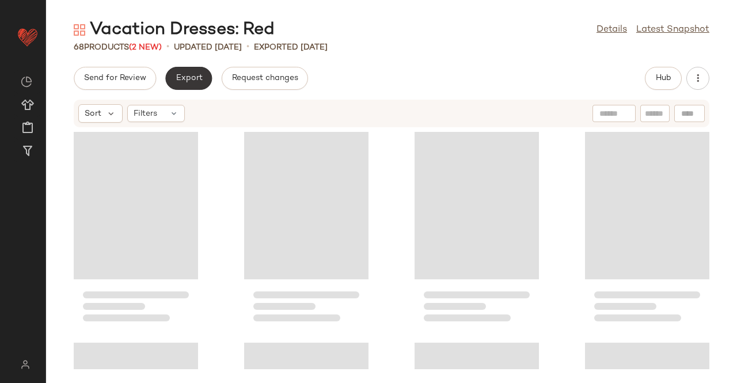
click at [197, 82] on span "Export" at bounding box center [188, 78] width 27 height 9
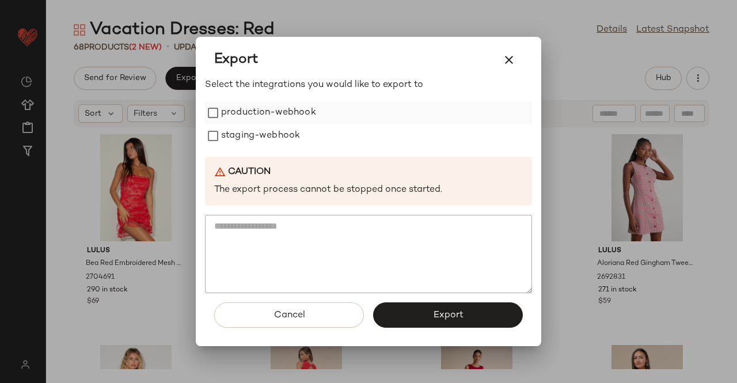
drag, startPoint x: 245, startPoint y: 111, endPoint x: 249, endPoint y: 134, distance: 23.3
click at [246, 111] on label "production-webhook" at bounding box center [268, 112] width 95 height 23
click at [249, 134] on label "staging-webhook" at bounding box center [260, 135] width 79 height 23
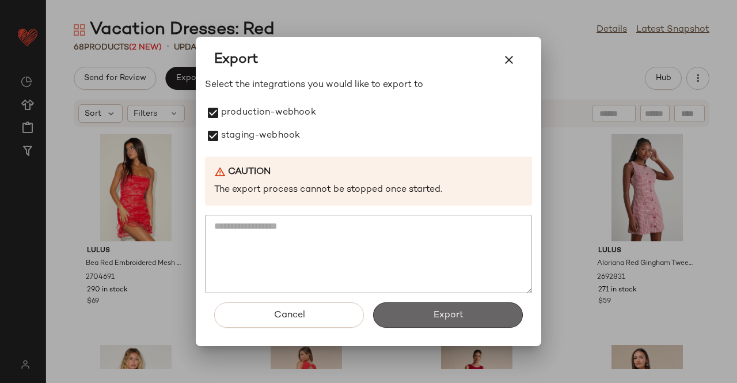
click at [434, 307] on button "Export" at bounding box center [448, 314] width 150 height 25
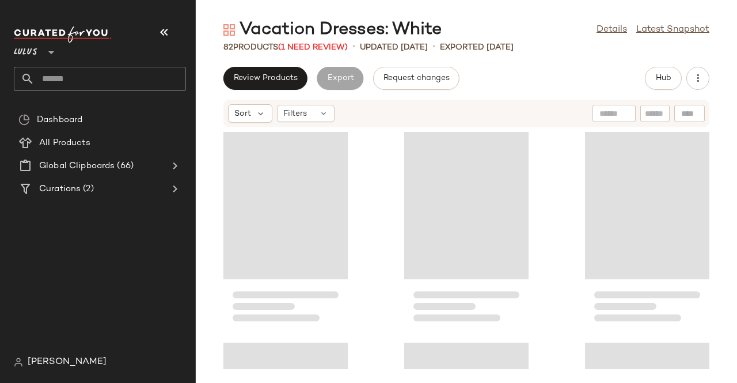
click at [159, 35] on icon "button" at bounding box center [164, 32] width 14 height 14
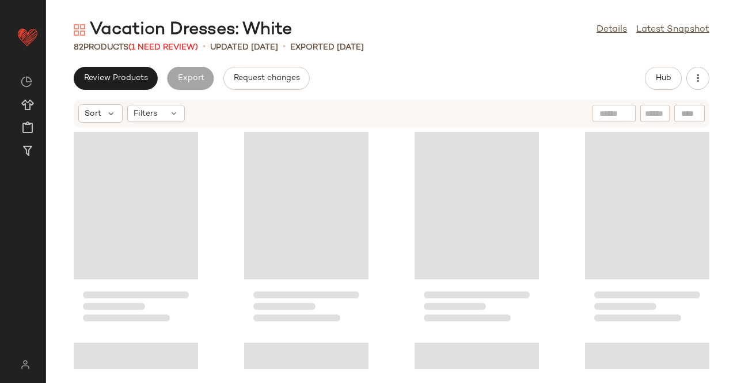
click at [164, 36] on div "Vacation Dresses: White" at bounding box center [183, 29] width 218 height 23
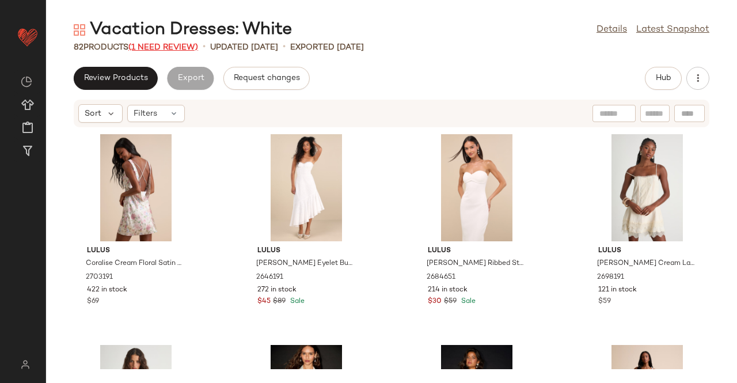
click at [165, 43] on span "(1 Need Review)" at bounding box center [163, 47] width 70 height 9
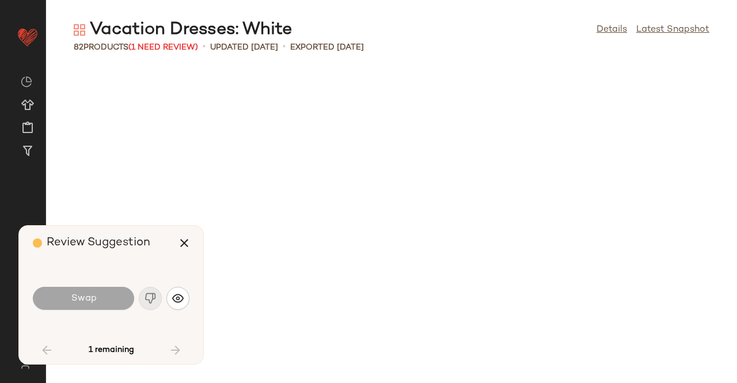
scroll to position [2949, 0]
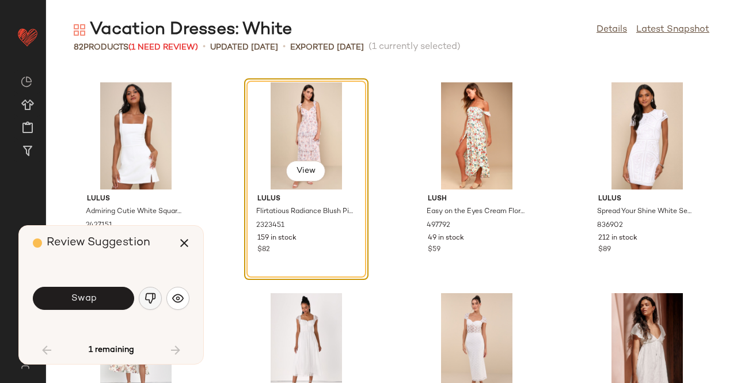
click at [156, 297] on button "button" at bounding box center [150, 298] width 23 height 23
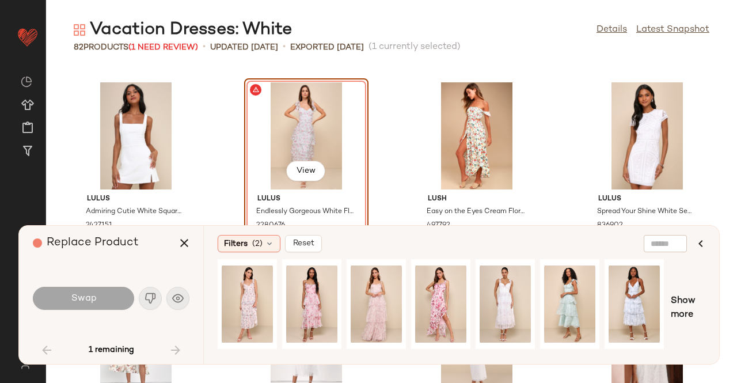
click at [119, 292] on div "Swap" at bounding box center [83, 298] width 101 height 23
click at [509, 290] on div "View" at bounding box center [504, 304] width 51 height 82
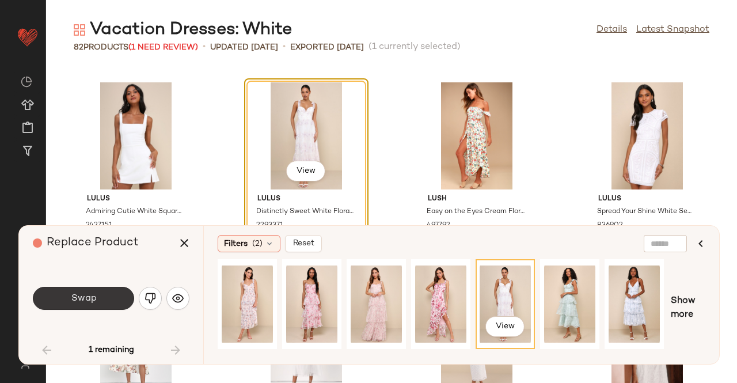
click at [101, 295] on button "Swap" at bounding box center [83, 298] width 101 height 23
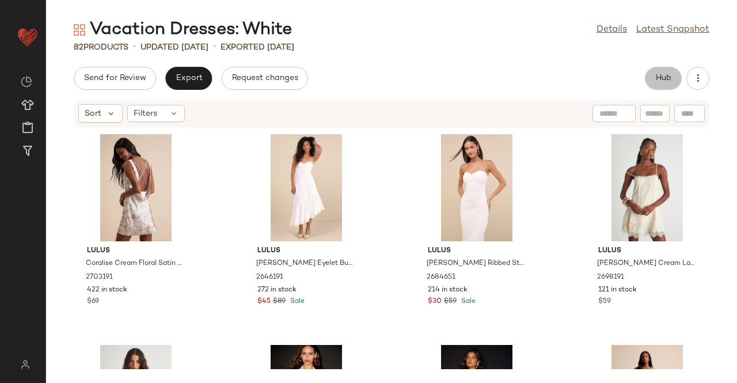
click at [668, 77] on span "Hub" at bounding box center [663, 78] width 16 height 9
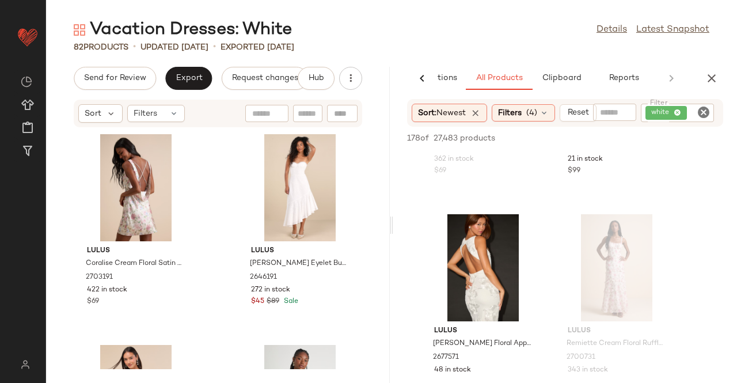
scroll to position [576, 0]
click at [717, 75] on icon "button" at bounding box center [712, 78] width 14 height 14
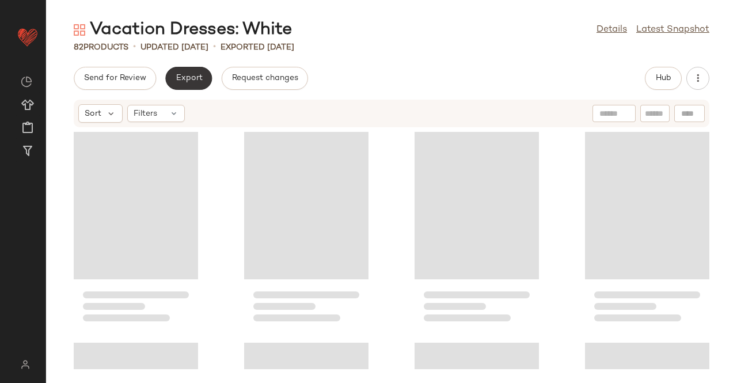
click at [172, 81] on button "Export" at bounding box center [188, 78] width 47 height 23
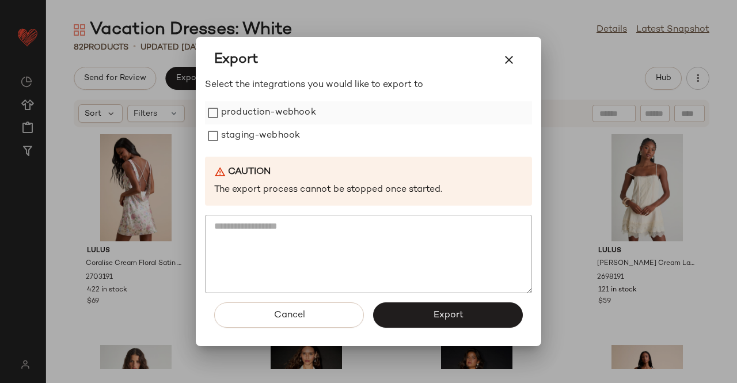
drag, startPoint x: 248, startPoint y: 103, endPoint x: 248, endPoint y: 120, distance: 16.7
click at [248, 106] on label "production-webhook" at bounding box center [268, 112] width 95 height 23
click at [248, 132] on label "staging-webhook" at bounding box center [260, 135] width 79 height 23
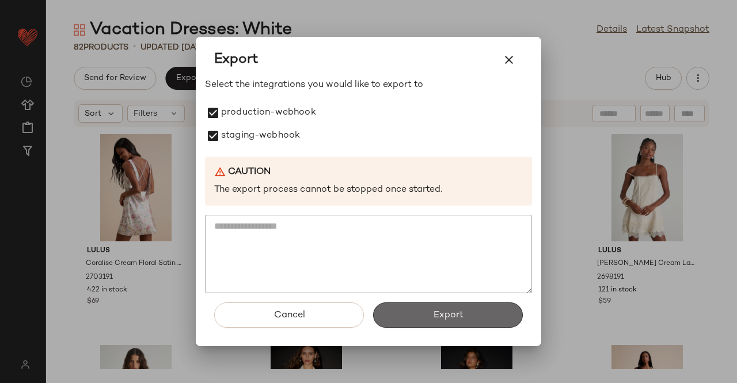
click at [432, 303] on button "Export" at bounding box center [448, 314] width 150 height 25
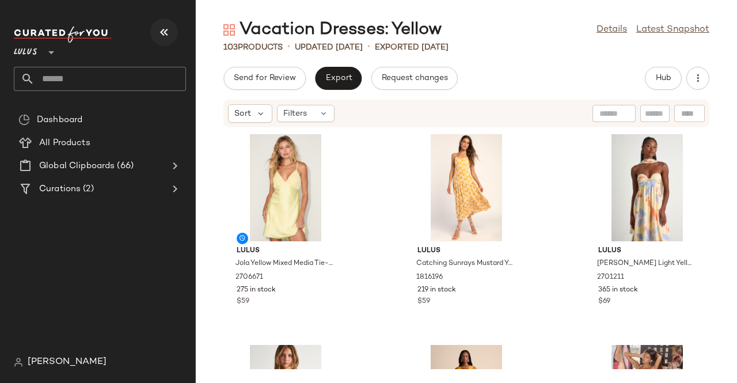
click at [162, 33] on icon "button" at bounding box center [164, 32] width 14 height 14
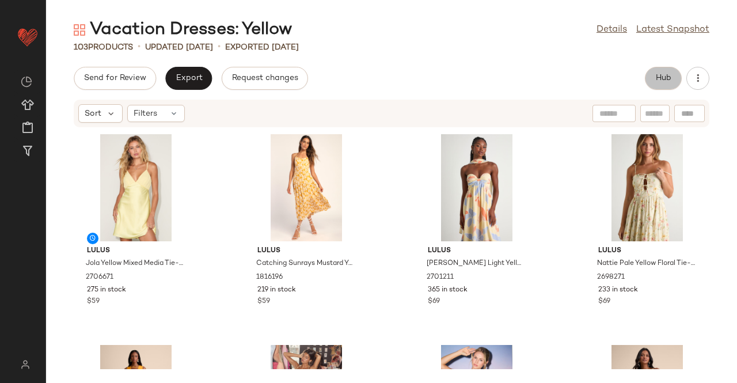
click at [663, 78] on span "Hub" at bounding box center [663, 78] width 16 height 9
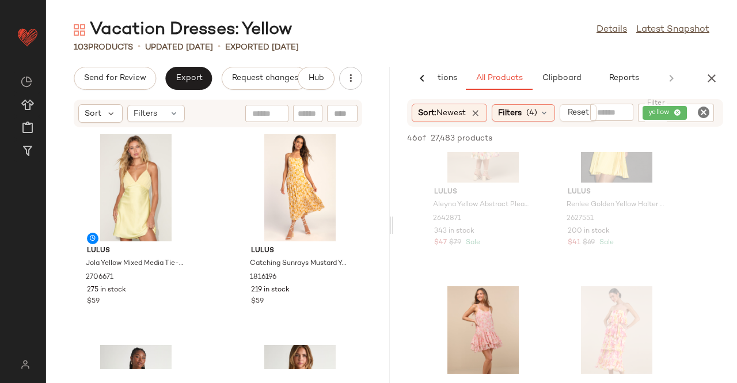
scroll to position [2533, 0]
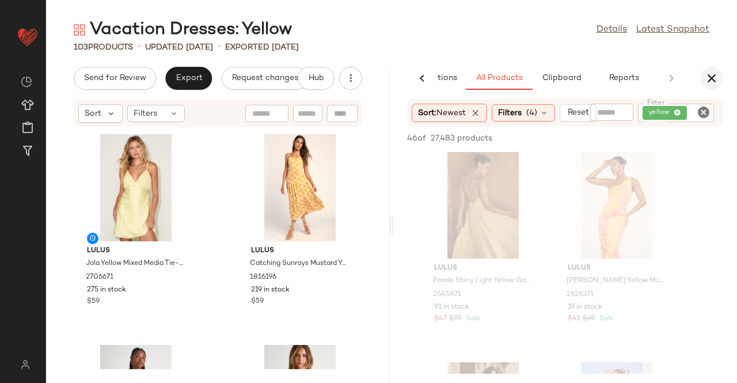
click at [706, 77] on icon "button" at bounding box center [712, 78] width 14 height 14
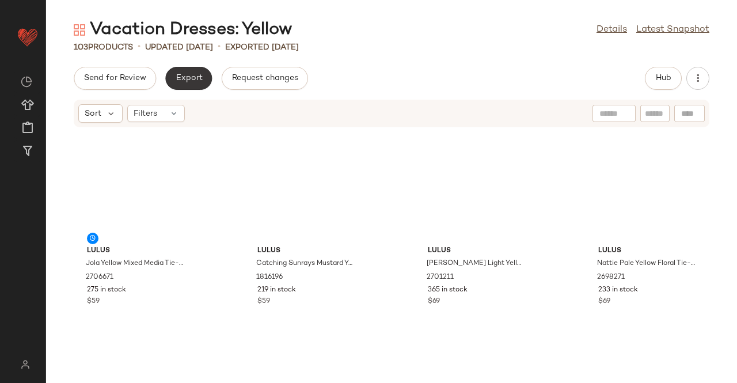
click at [189, 85] on button "Export" at bounding box center [188, 78] width 47 height 23
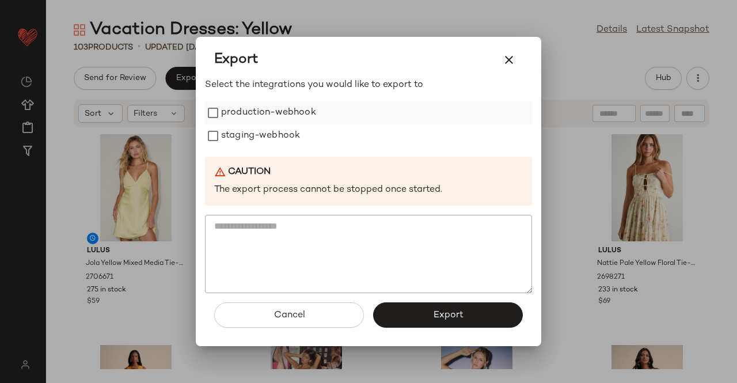
click at [242, 116] on label "production-webhook" at bounding box center [268, 112] width 95 height 23
click at [245, 147] on label "staging-webhook" at bounding box center [260, 135] width 79 height 23
drag, startPoint x: 463, startPoint y: 314, endPoint x: 469, endPoint y: 309, distance: 7.7
click at [464, 314] on button "Export" at bounding box center [448, 314] width 150 height 25
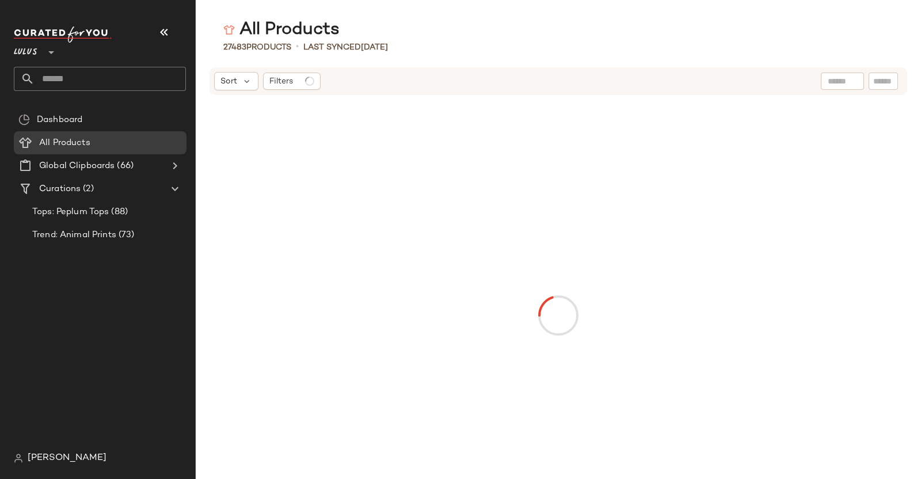
click at [39, 50] on div "Lulus **" at bounding box center [28, 45] width 28 height 29
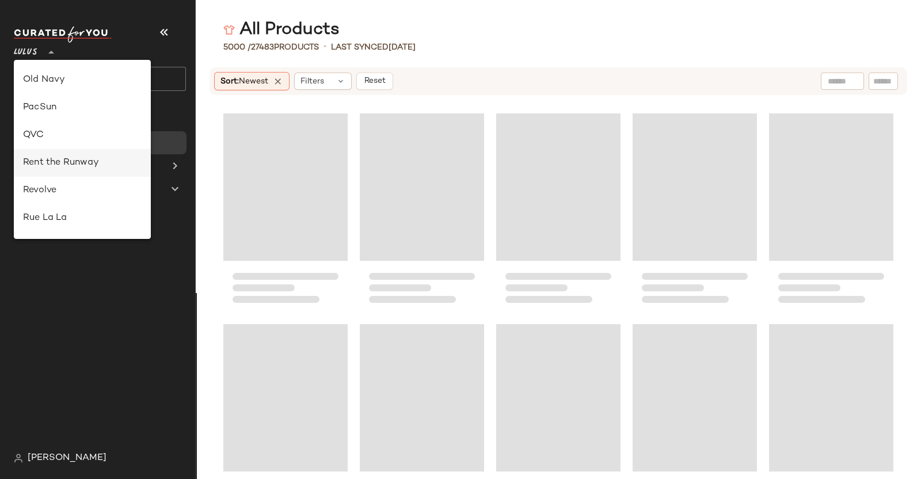
scroll to position [503, 0]
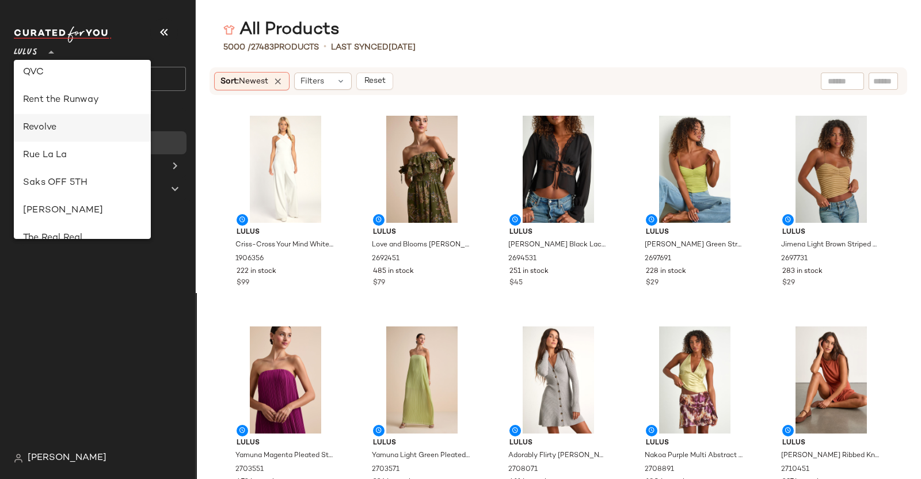
click at [59, 116] on div "Revolve" at bounding box center [82, 128] width 137 height 28
type input "**"
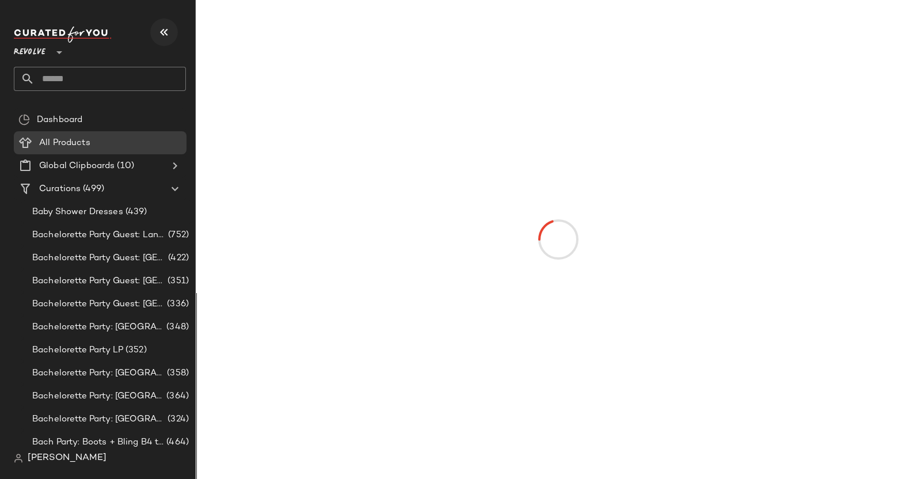
click at [157, 32] on icon "button" at bounding box center [164, 32] width 14 height 14
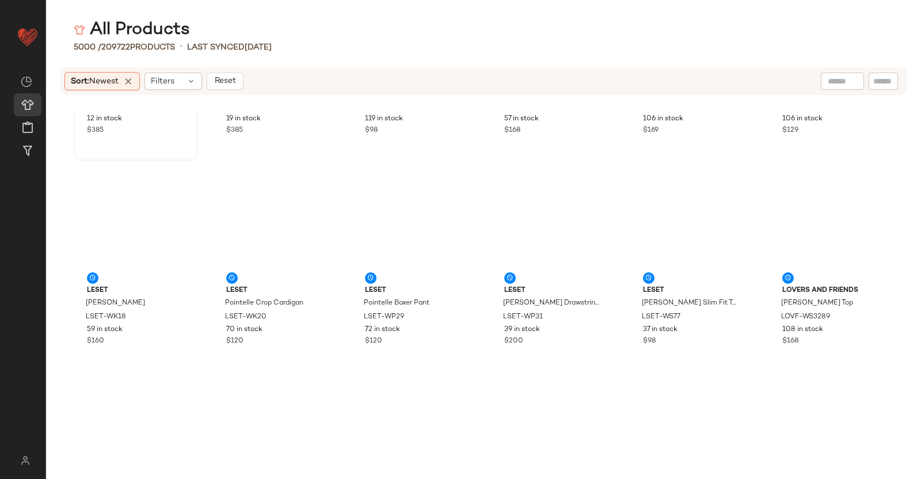
scroll to position [368, 0]
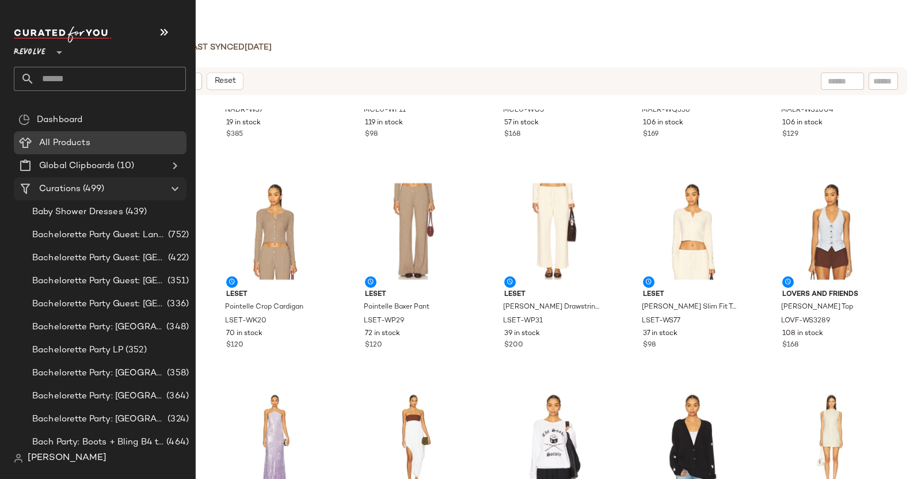
click at [176, 186] on icon at bounding box center [175, 189] width 14 height 14
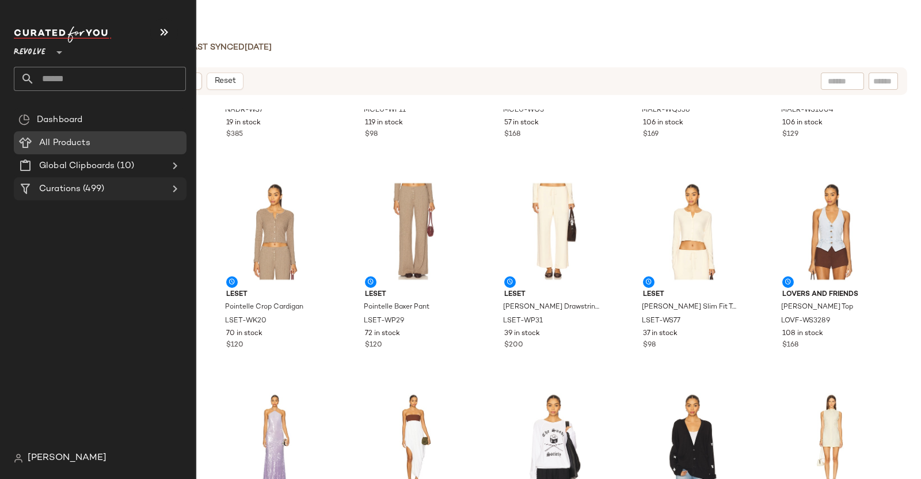
click at [176, 185] on icon at bounding box center [175, 189] width 14 height 14
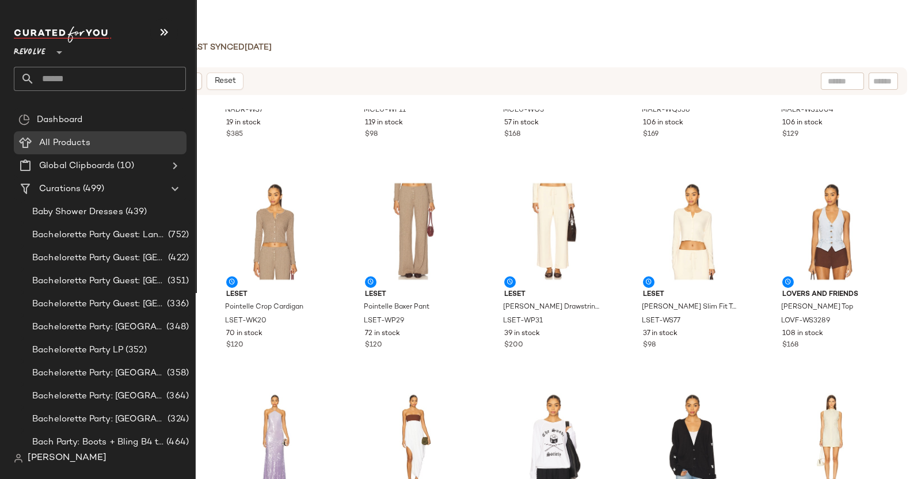
scroll to position [432, 0]
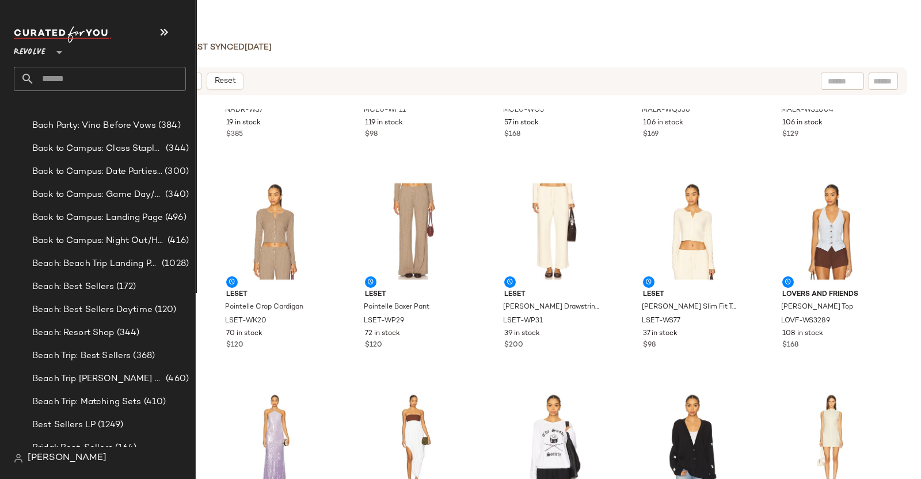
click at [115, 79] on input "text" at bounding box center [110, 79] width 151 height 24
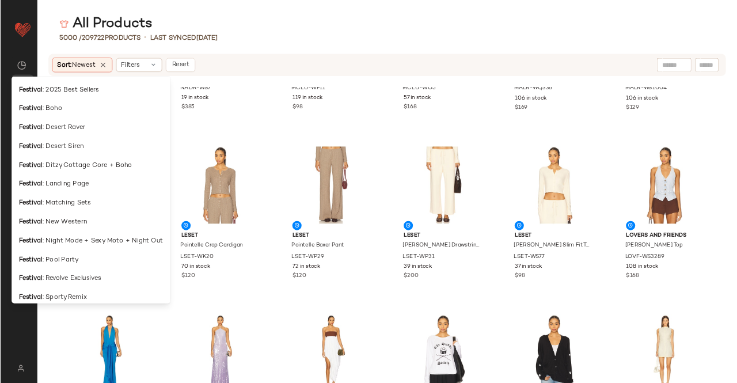
scroll to position [0, 0]
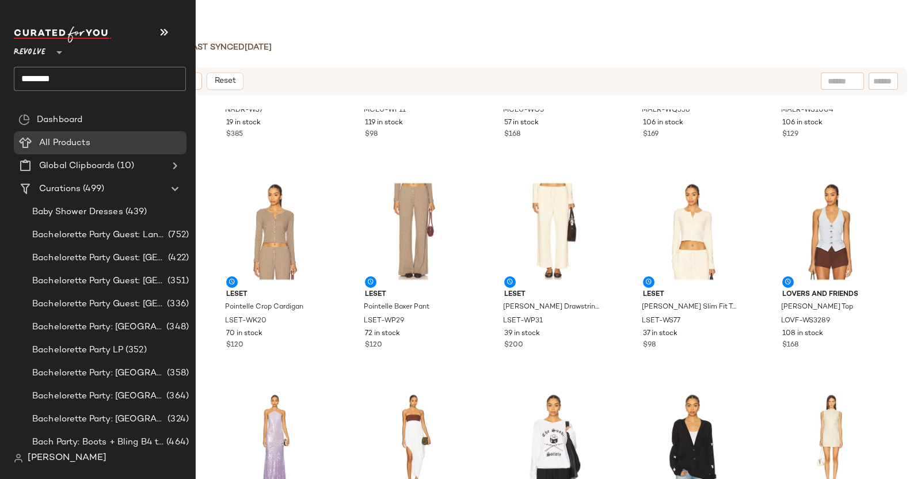
click at [61, 76] on input "********" at bounding box center [100, 79] width 172 height 24
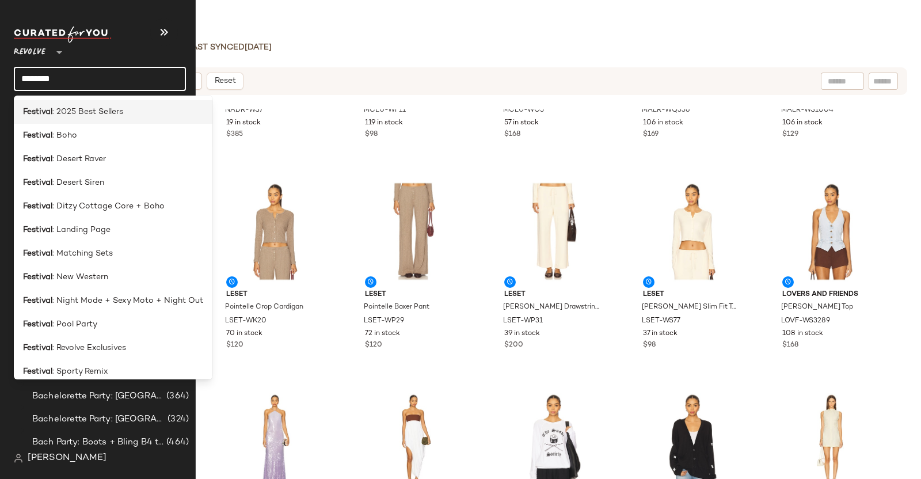
type input "**********"
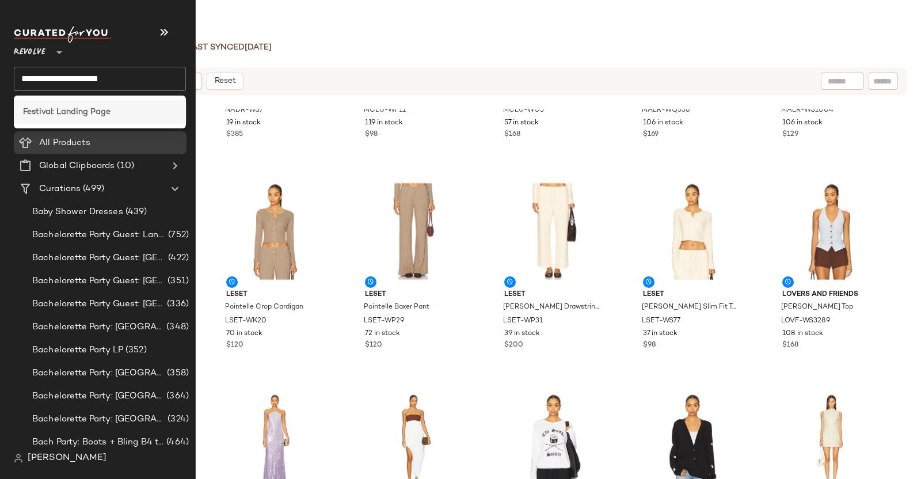
click at [78, 117] on b "Festival: Landing Page" at bounding box center [66, 112] width 87 height 12
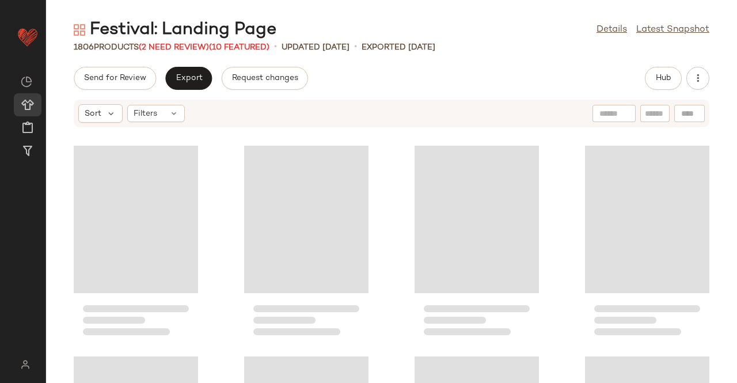
drag, startPoint x: 786, startPoint y: 2, endPoint x: 458, endPoint y: 83, distance: 338.0
click at [458, 83] on div "Send for Review Export Request changes Hub" at bounding box center [391, 78] width 691 height 23
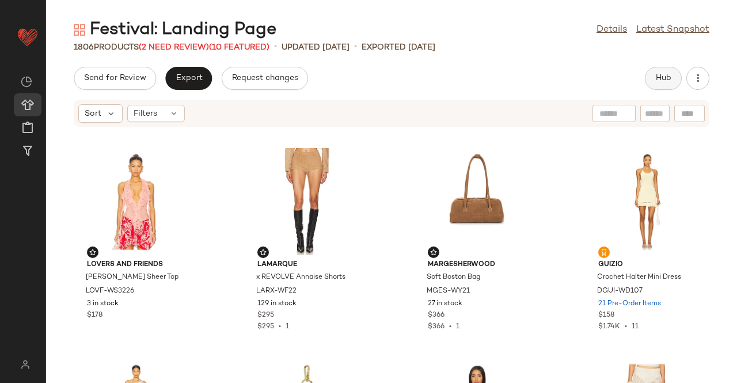
click at [648, 75] on button "Hub" at bounding box center [663, 78] width 37 height 23
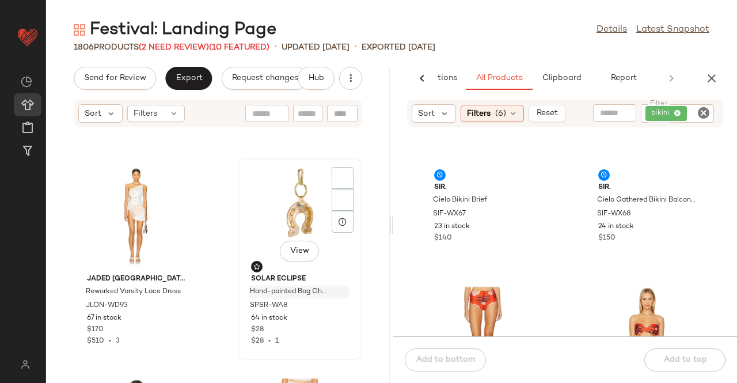
scroll to position [470, 0]
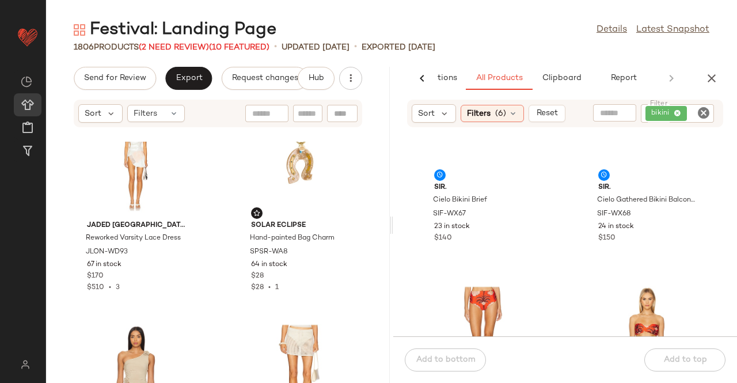
click at [665, 75] on div "AI Recommendations All Products Clipboard Report" at bounding box center [546, 78] width 307 height 23
click at [617, 75] on span "Report" at bounding box center [623, 78] width 26 height 9
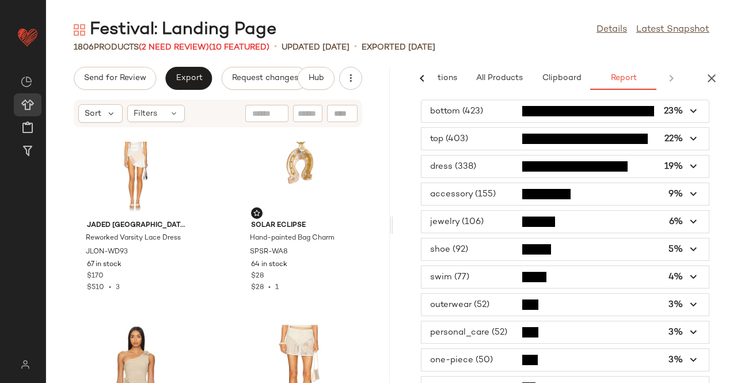
scroll to position [0, 0]
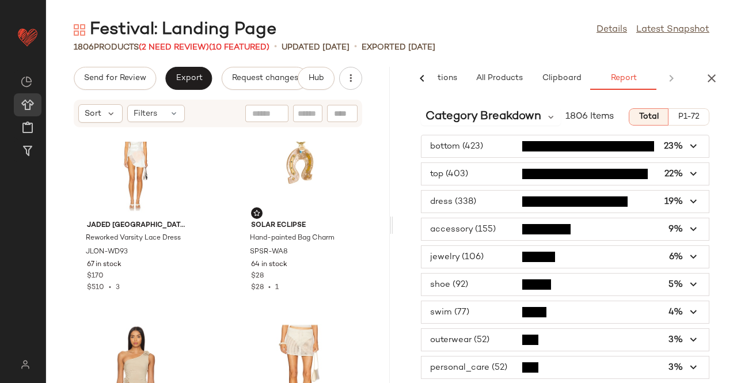
click at [684, 113] on span "P1-72" at bounding box center [688, 116] width 22 height 9
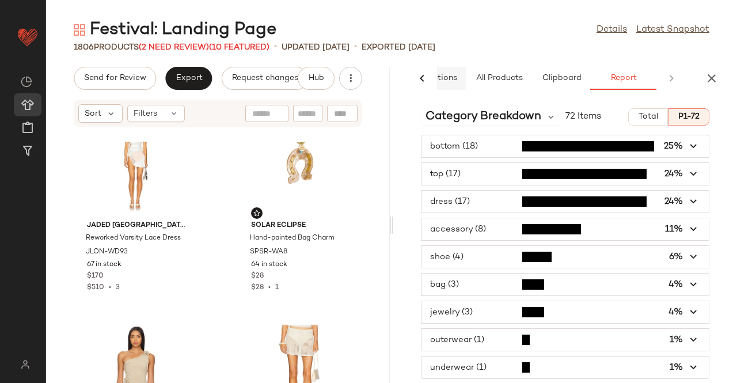
click at [452, 82] on span "AI Recommendations" at bounding box center [415, 78] width 84 height 9
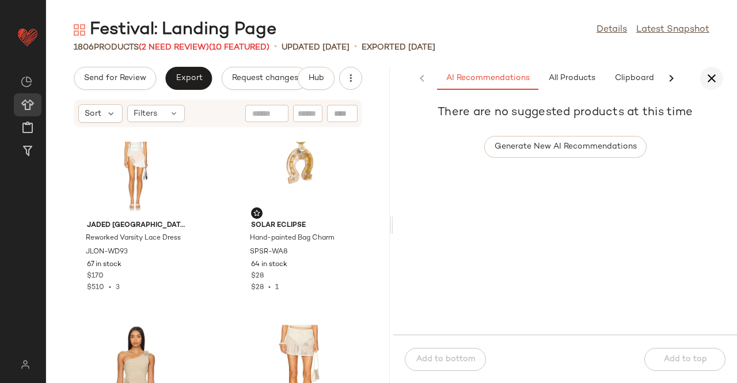
click at [715, 78] on icon "button" at bounding box center [712, 78] width 14 height 14
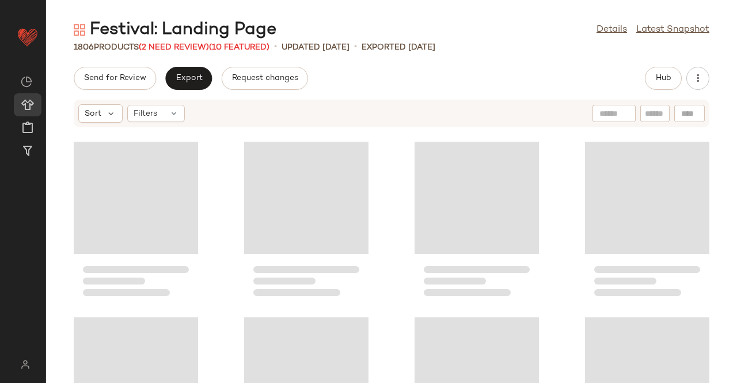
scroll to position [211, 0]
